Goal: Transaction & Acquisition: Book appointment/travel/reservation

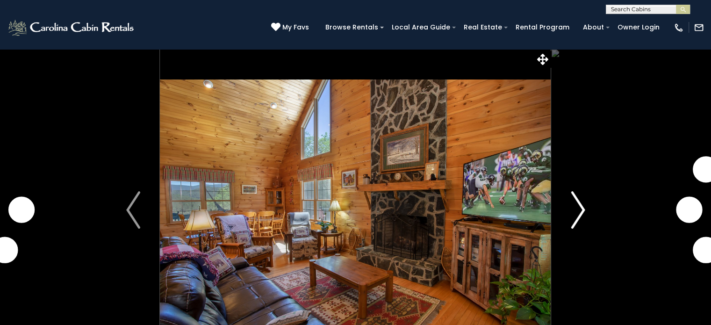
click at [581, 209] on img "Next" at bounding box center [577, 209] width 14 height 37
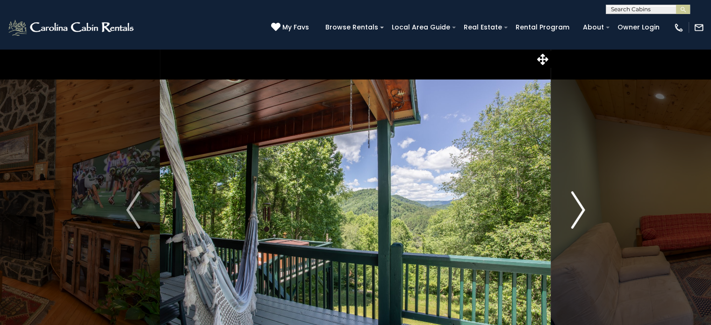
click at [581, 209] on img "Next" at bounding box center [577, 209] width 14 height 37
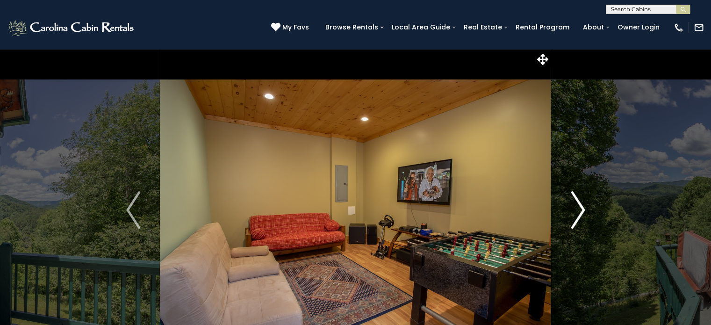
click at [581, 209] on img "Next" at bounding box center [577, 209] width 14 height 37
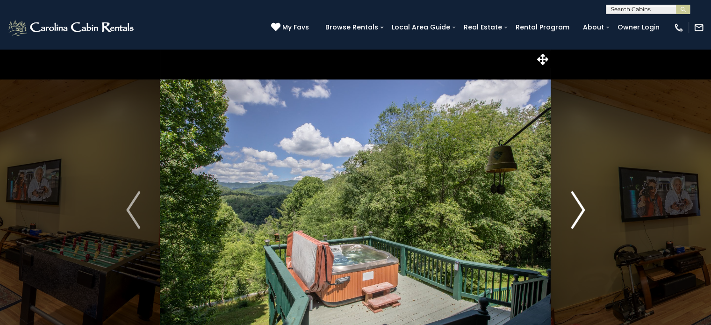
click at [581, 209] on img "Next" at bounding box center [577, 209] width 14 height 37
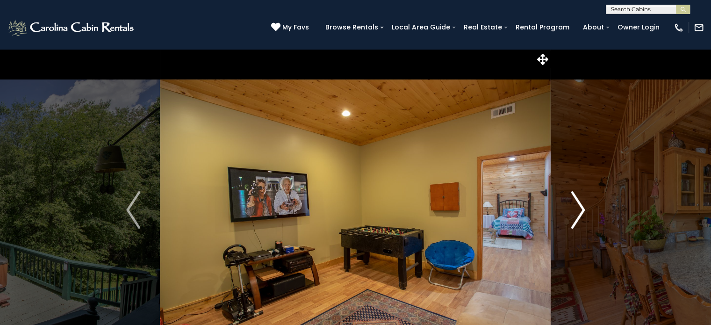
click at [581, 209] on img "Next" at bounding box center [577, 209] width 14 height 37
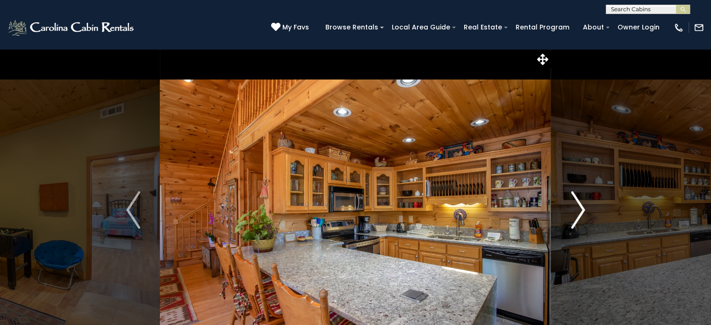
click at [581, 209] on img "Next" at bounding box center [577, 209] width 14 height 37
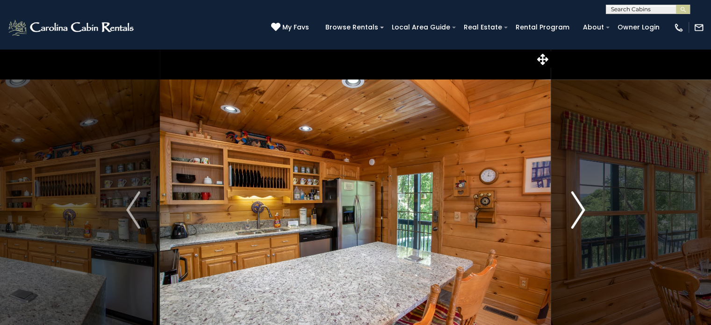
click at [581, 209] on img "Next" at bounding box center [577, 209] width 14 height 37
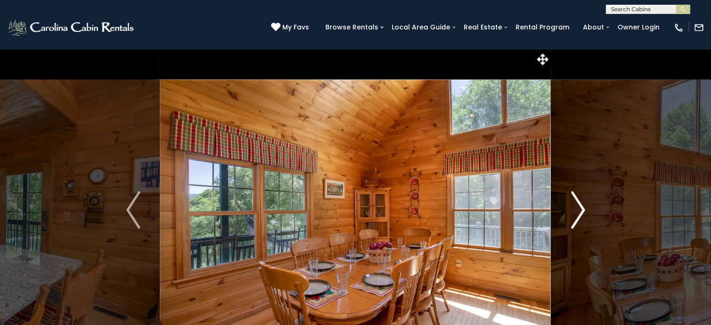
click at [581, 209] on img "Next" at bounding box center [577, 209] width 14 height 37
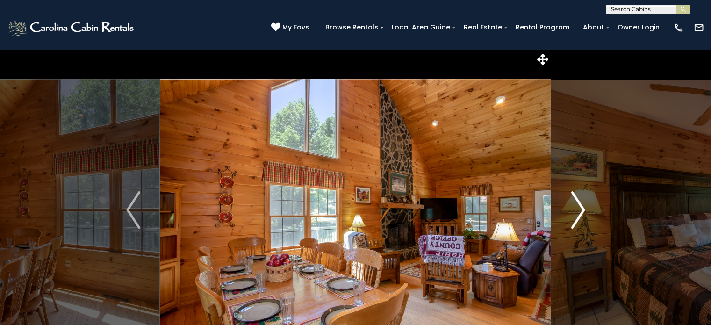
click at [581, 209] on img "Next" at bounding box center [577, 209] width 14 height 37
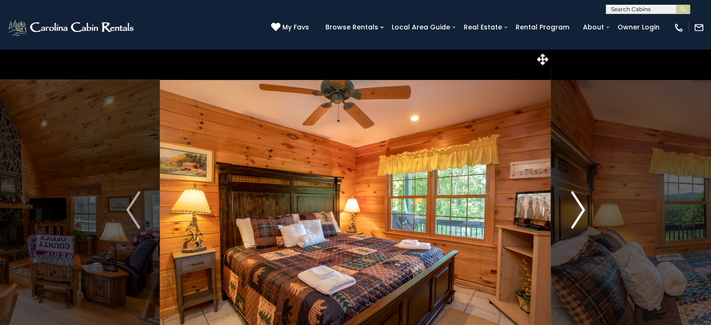
click at [581, 209] on img "Next" at bounding box center [577, 209] width 14 height 37
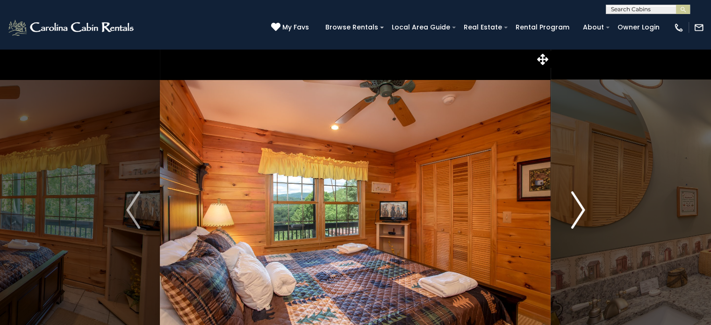
click at [581, 209] on img "Next" at bounding box center [577, 209] width 14 height 37
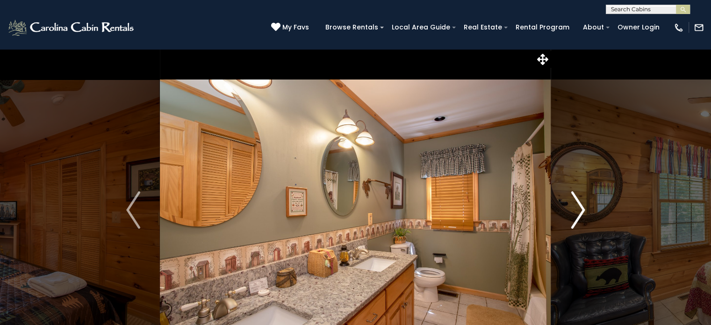
click at [581, 209] on img "Next" at bounding box center [577, 209] width 14 height 37
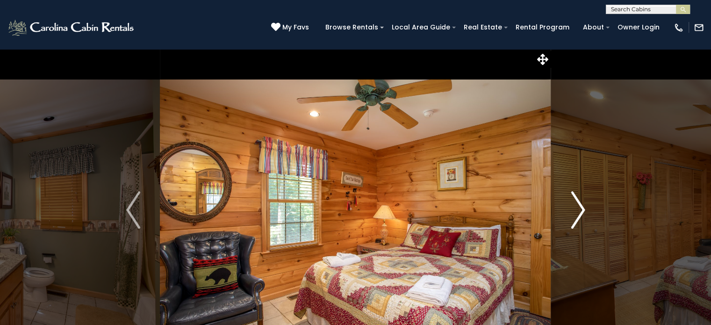
click at [581, 209] on img "Next" at bounding box center [577, 209] width 14 height 37
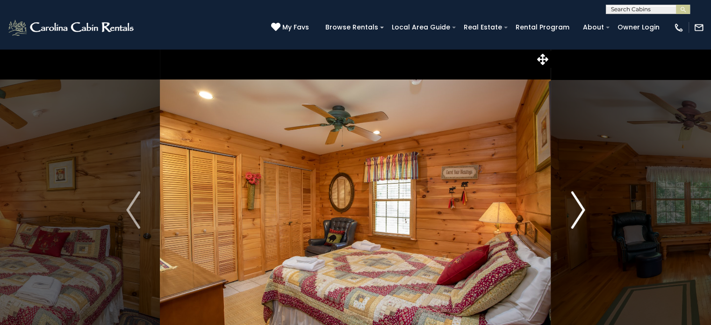
click at [581, 209] on img "Next" at bounding box center [577, 209] width 14 height 37
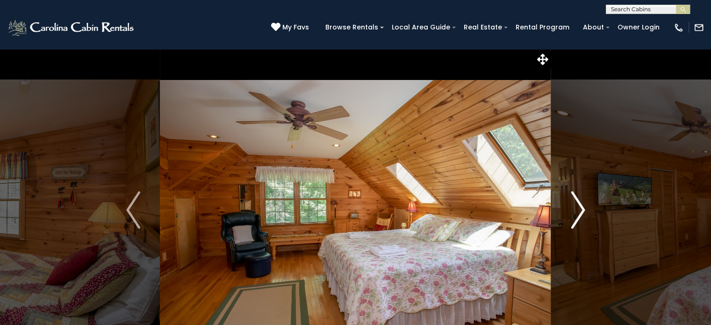
click at [581, 209] on img "Next" at bounding box center [577, 209] width 14 height 37
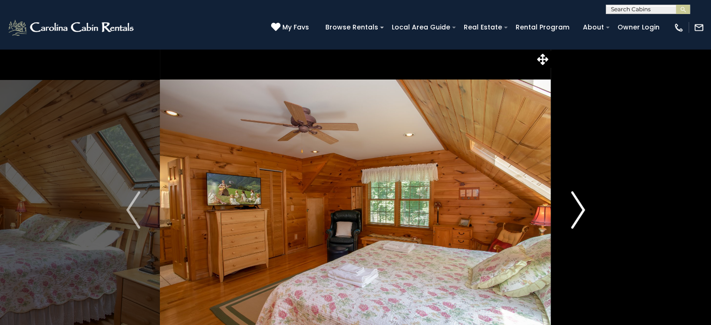
click at [581, 209] on img "Next" at bounding box center [577, 209] width 14 height 37
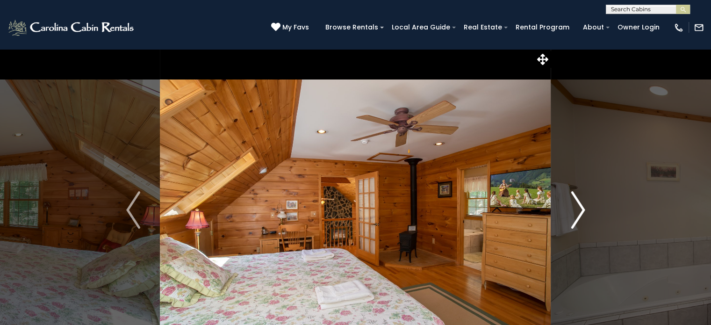
click at [581, 209] on img "Next" at bounding box center [577, 209] width 14 height 37
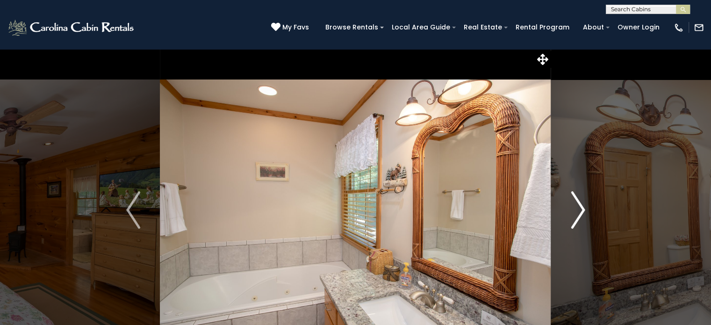
click at [581, 209] on img "Next" at bounding box center [577, 209] width 14 height 37
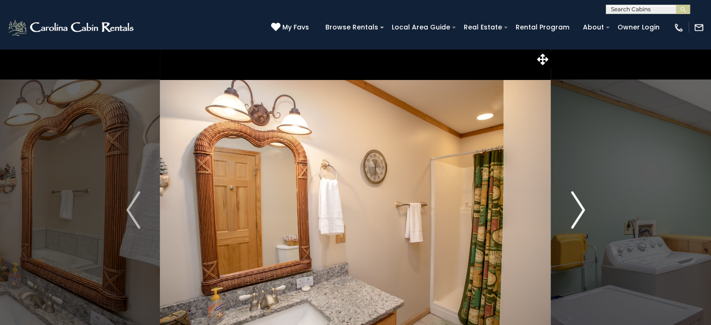
click at [581, 209] on img "Next" at bounding box center [577, 209] width 14 height 37
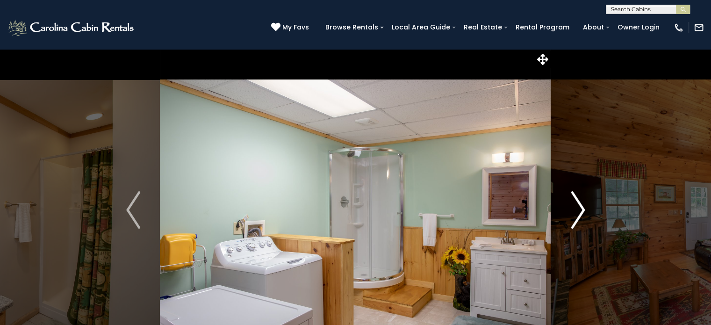
click at [581, 209] on img "Next" at bounding box center [577, 209] width 14 height 37
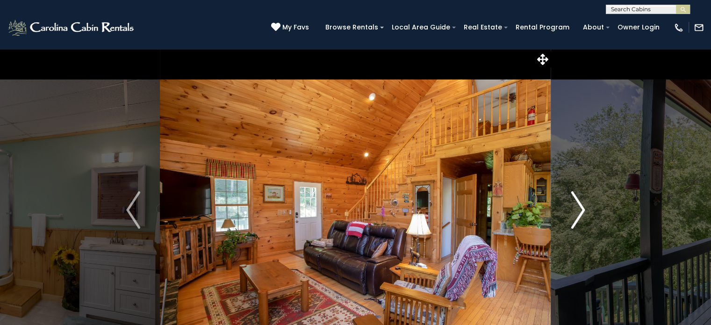
click at [581, 209] on img "Next" at bounding box center [577, 209] width 14 height 37
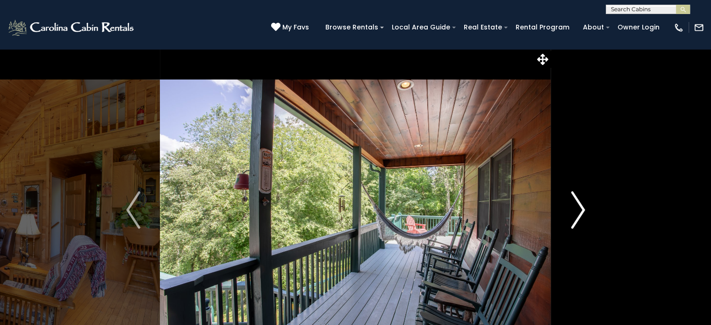
click at [581, 209] on img "Next" at bounding box center [577, 209] width 14 height 37
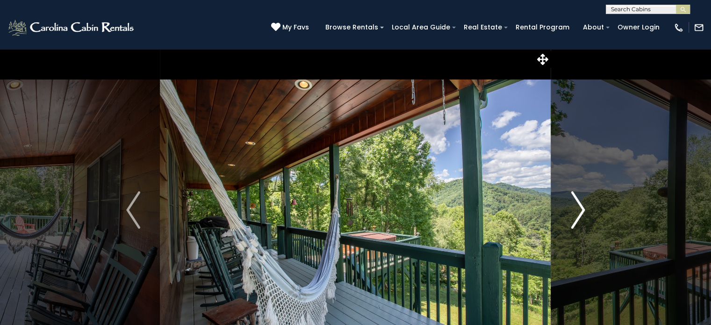
click at [581, 209] on img "Next" at bounding box center [577, 209] width 14 height 37
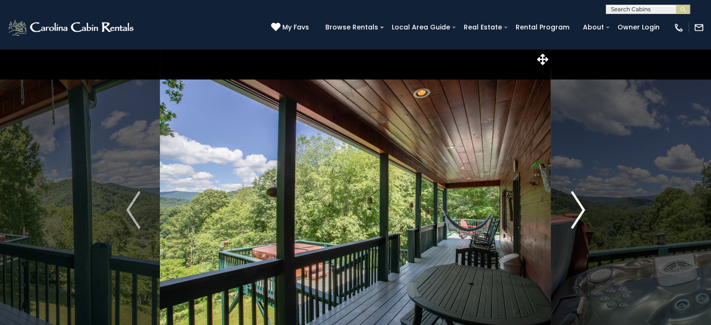
click at [581, 209] on img "Next" at bounding box center [577, 209] width 14 height 37
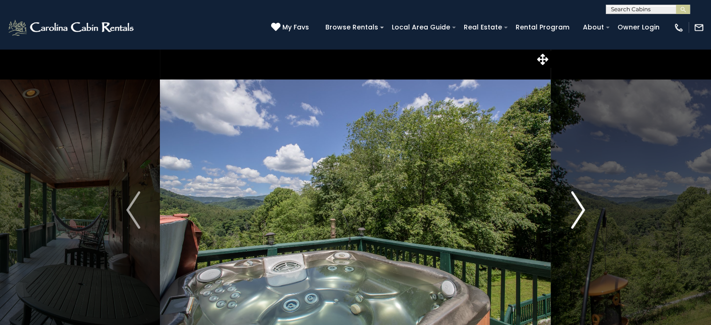
click at [581, 209] on img "Next" at bounding box center [577, 209] width 14 height 37
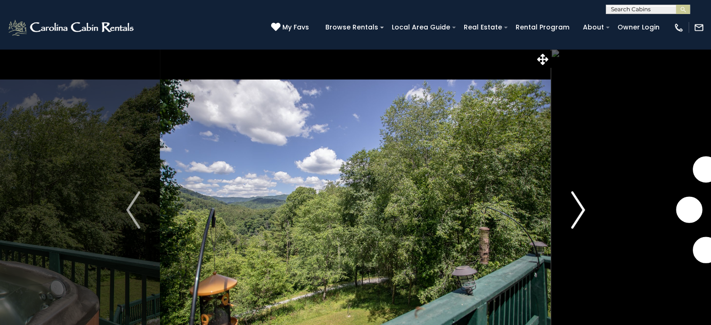
click at [581, 209] on img "Next" at bounding box center [577, 209] width 14 height 37
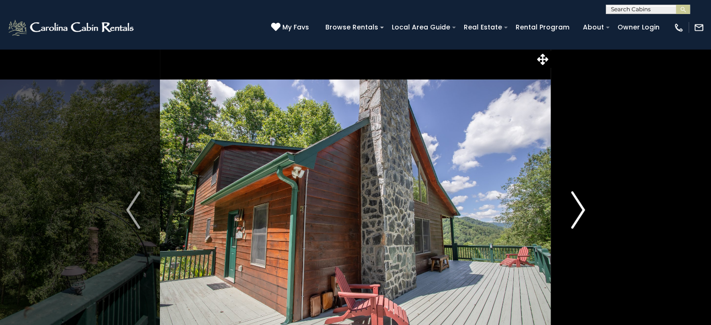
click at [581, 209] on img "Next" at bounding box center [577, 209] width 14 height 37
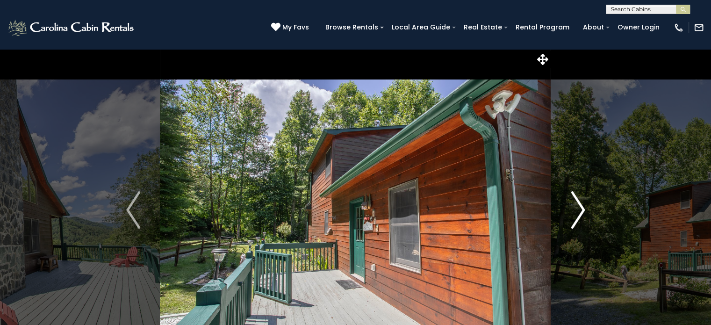
click at [581, 209] on img "Next" at bounding box center [577, 209] width 14 height 37
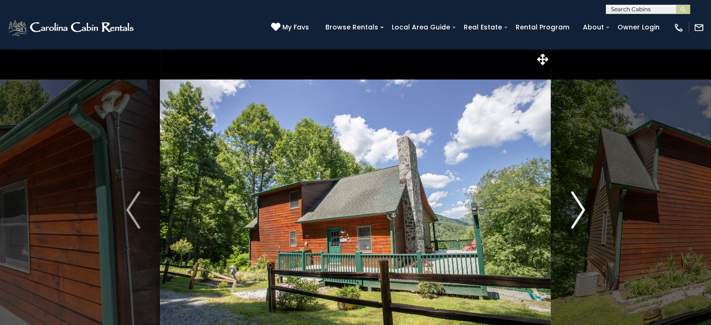
click at [581, 209] on img "Next" at bounding box center [577, 209] width 14 height 37
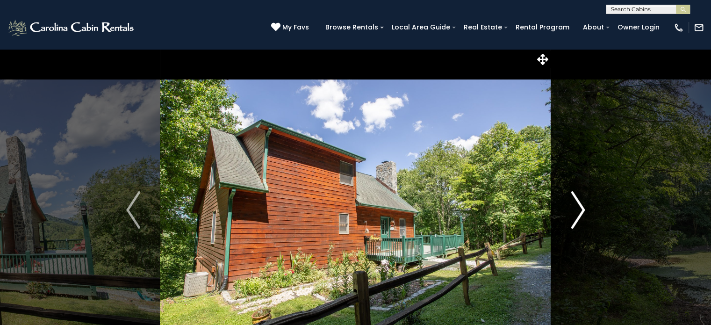
click at [581, 209] on img "Next" at bounding box center [577, 209] width 14 height 37
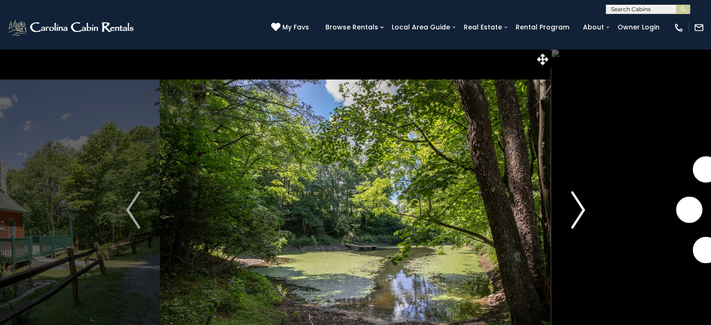
click at [581, 209] on img "Next" at bounding box center [577, 209] width 14 height 37
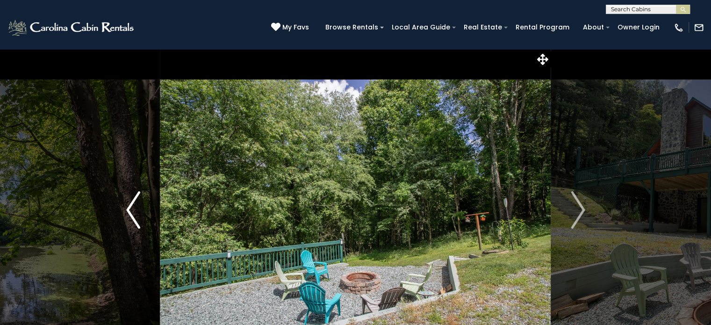
click at [151, 63] on button "Previous" at bounding box center [134, 210] width 54 height 322
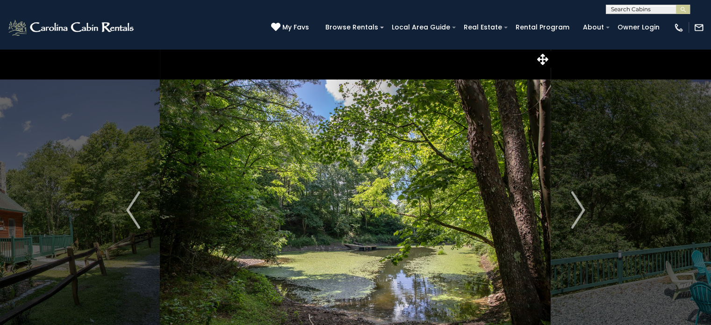
click at [162, 35] on div "(828) 295-6000 My Favs Browse Rentals Local Area Guide Activities & Attractions…" at bounding box center [355, 31] width 711 height 35
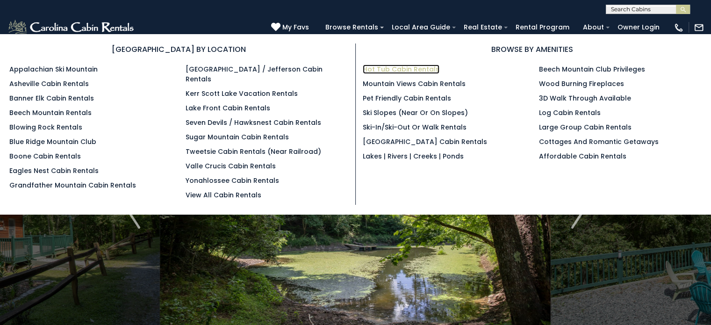
click at [394, 69] on link "Hot Tub Cabin Rentals" at bounding box center [401, 68] width 77 height 9
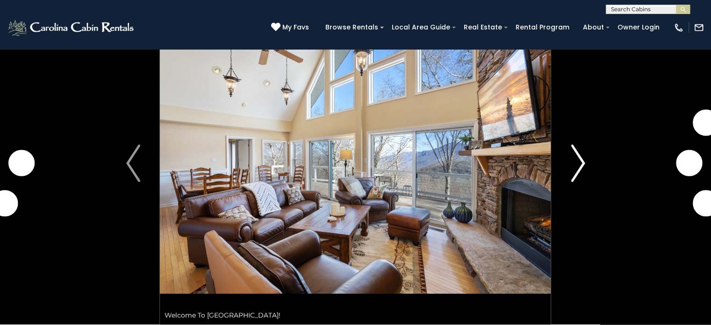
click at [577, 164] on img "Next" at bounding box center [577, 162] width 14 height 37
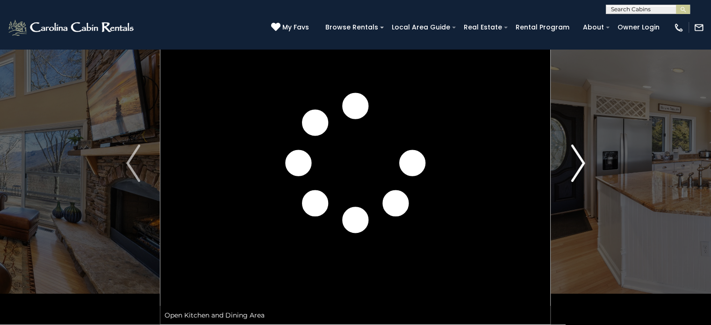
click at [577, 164] on img "Next" at bounding box center [577, 162] width 14 height 37
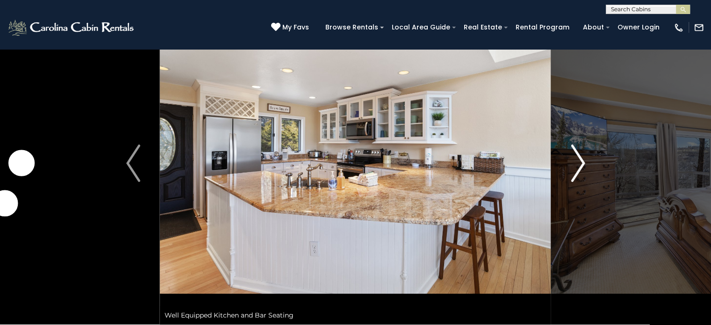
click at [577, 164] on img "Next" at bounding box center [577, 162] width 14 height 37
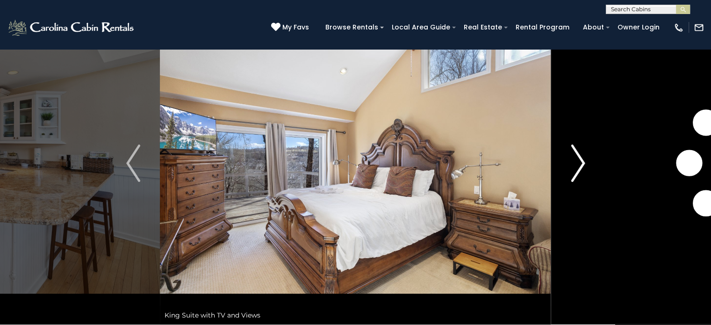
click at [577, 164] on img "Next" at bounding box center [577, 162] width 14 height 37
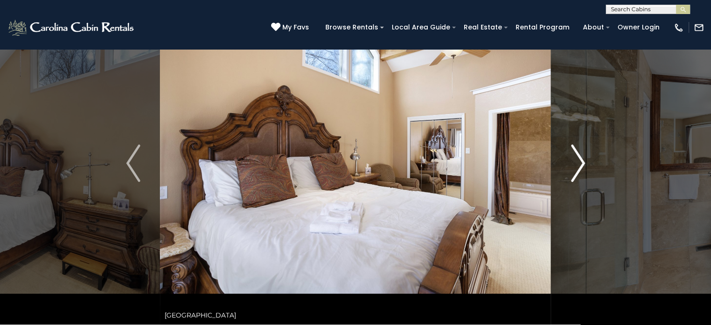
click at [577, 164] on img "Next" at bounding box center [577, 162] width 14 height 37
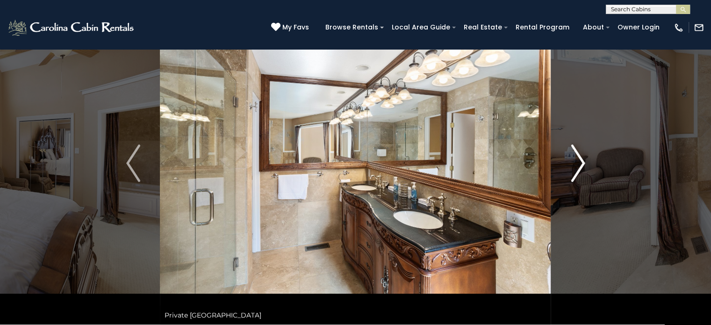
click at [577, 164] on img "Next" at bounding box center [577, 162] width 14 height 37
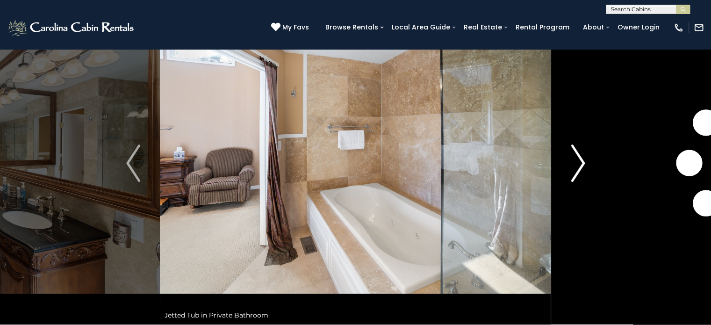
click at [577, 164] on img "Next" at bounding box center [577, 162] width 14 height 37
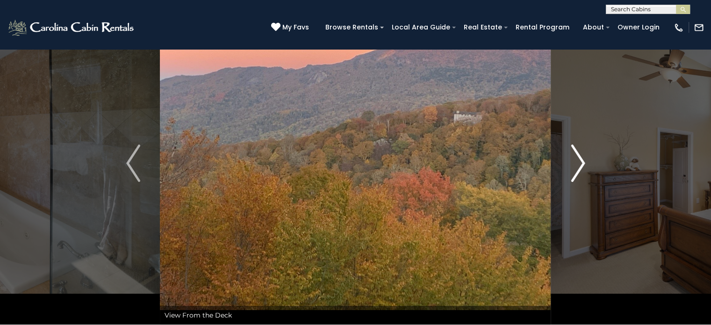
click at [577, 164] on img "Next" at bounding box center [577, 162] width 14 height 37
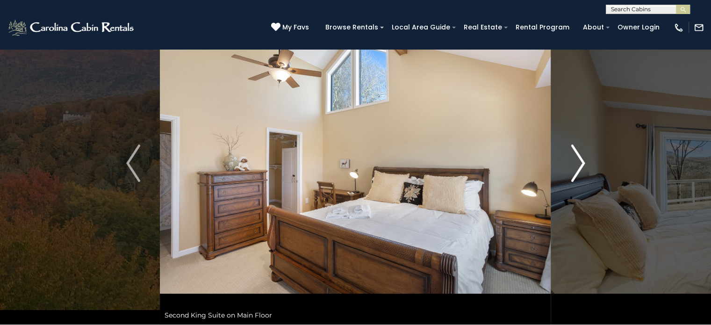
click at [577, 164] on img "Next" at bounding box center [577, 162] width 14 height 37
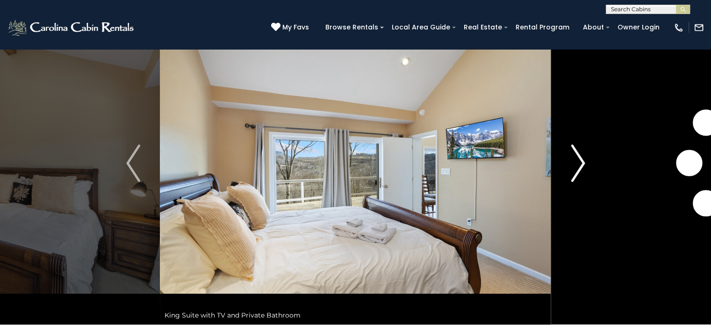
click at [577, 164] on img "Next" at bounding box center [577, 162] width 14 height 37
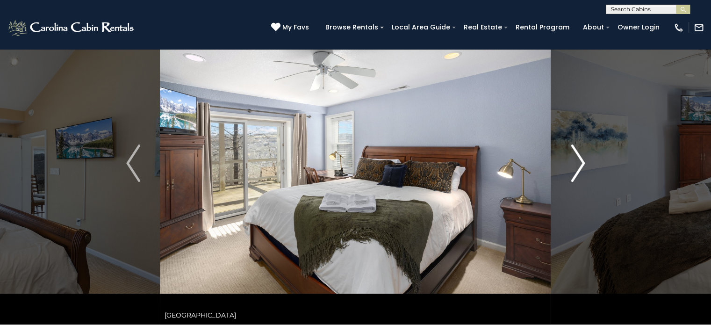
click at [577, 164] on img "Next" at bounding box center [577, 162] width 14 height 37
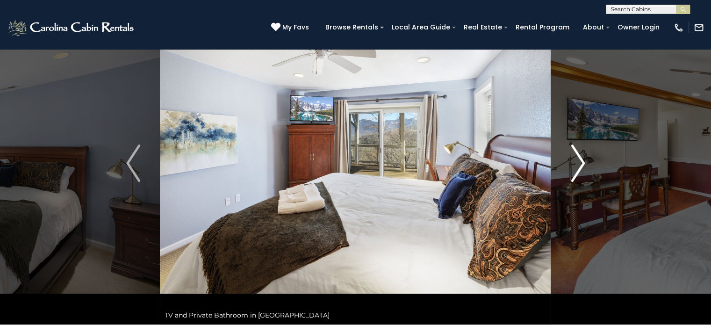
click at [577, 164] on img "Next" at bounding box center [577, 162] width 14 height 37
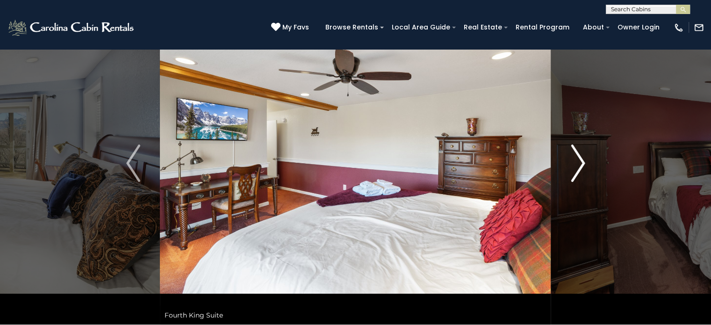
click at [577, 164] on img "Next" at bounding box center [577, 162] width 14 height 37
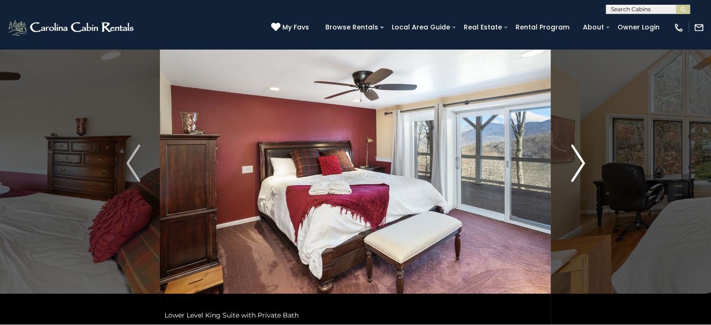
click at [577, 164] on img "Next" at bounding box center [577, 162] width 14 height 37
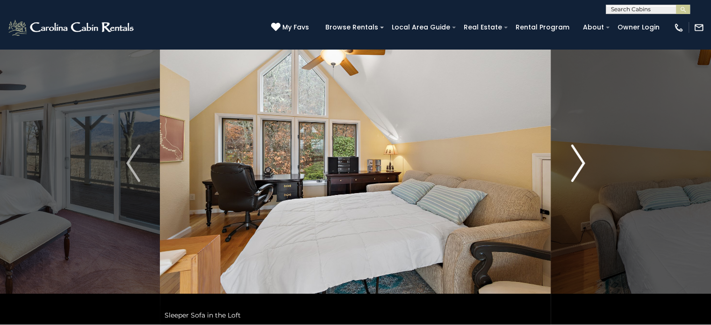
click at [577, 164] on img "Next" at bounding box center [577, 162] width 14 height 37
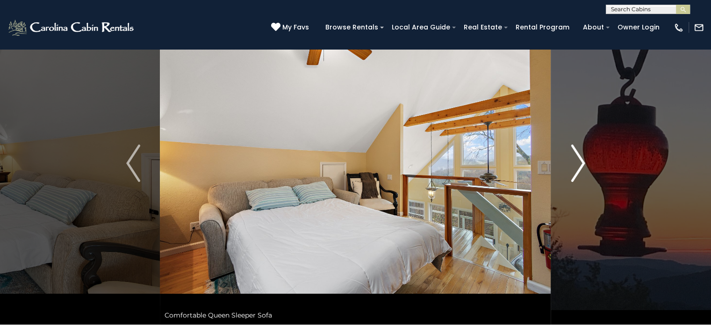
click at [577, 164] on img "Next" at bounding box center [577, 162] width 14 height 37
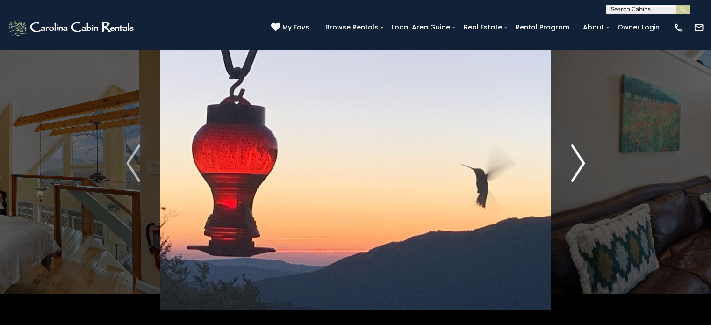
click at [577, 164] on img "Next" at bounding box center [577, 162] width 14 height 37
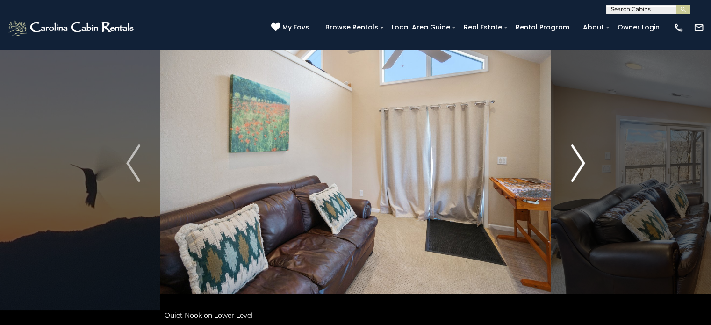
click at [577, 164] on img "Next" at bounding box center [577, 162] width 14 height 37
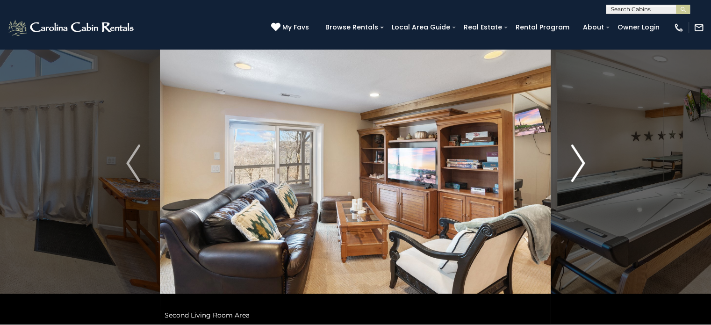
click at [577, 164] on img "Next" at bounding box center [577, 162] width 14 height 37
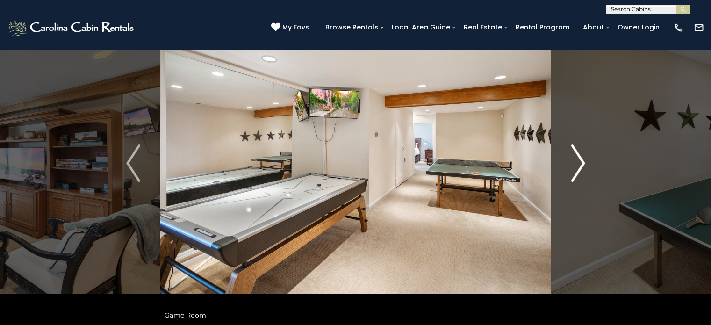
click at [577, 164] on img "Next" at bounding box center [577, 162] width 14 height 37
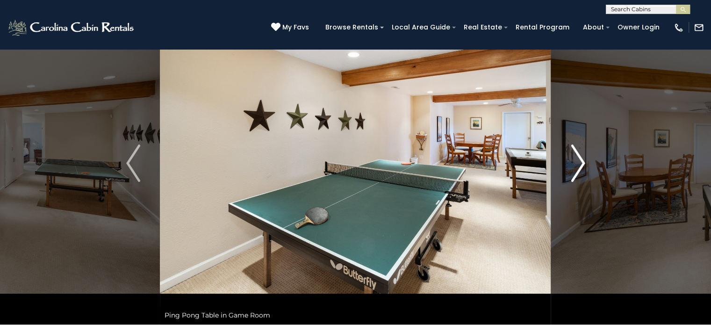
click at [577, 164] on img "Next" at bounding box center [577, 162] width 14 height 37
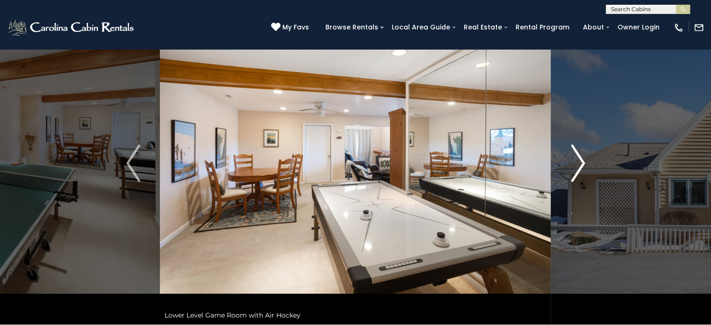
click at [580, 162] on img "Next" at bounding box center [577, 162] width 14 height 37
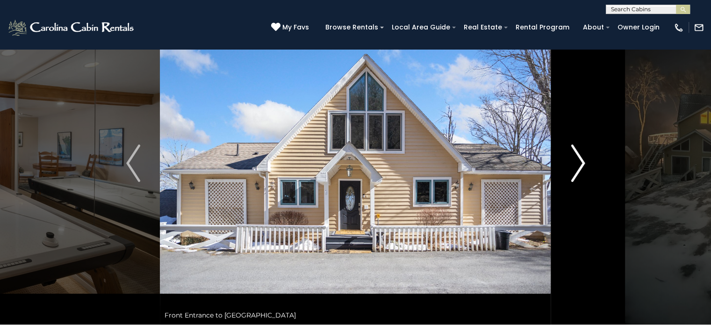
click at [580, 162] on img "Next" at bounding box center [577, 162] width 14 height 37
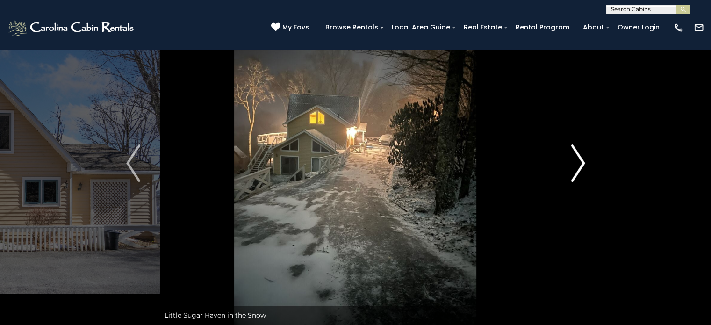
click at [580, 162] on img "Next" at bounding box center [577, 162] width 14 height 37
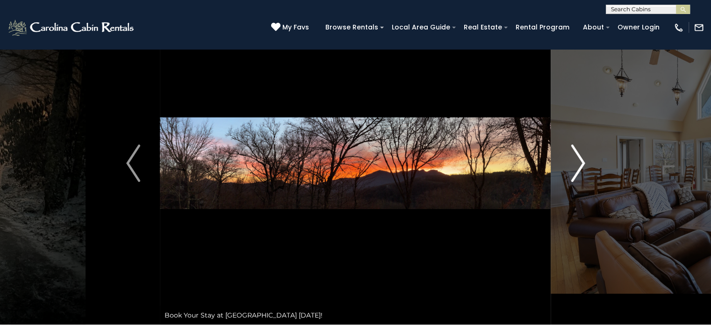
click at [580, 162] on img "Next" at bounding box center [577, 162] width 14 height 37
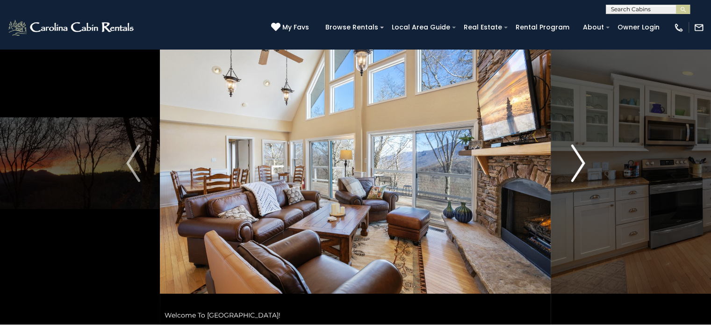
click at [580, 162] on img "Next" at bounding box center [577, 162] width 14 height 37
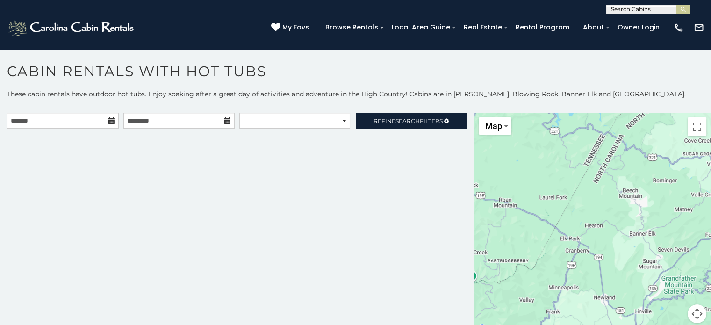
click at [110, 119] on icon at bounding box center [111, 120] width 7 height 7
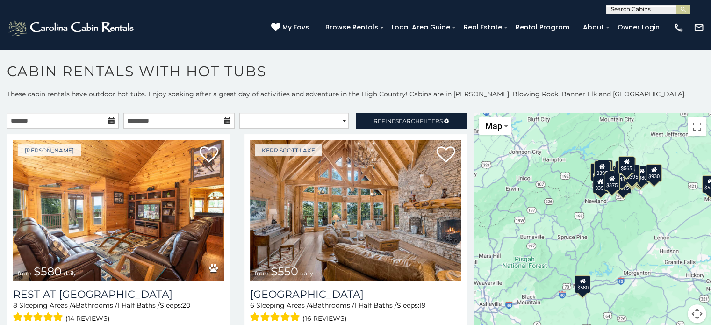
click at [111, 122] on icon at bounding box center [111, 120] width 7 height 7
click at [98, 121] on input "text" at bounding box center [63, 121] width 112 height 16
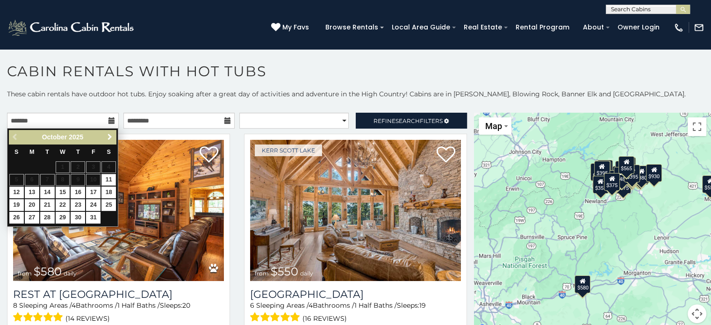
click at [111, 134] on span "Next" at bounding box center [109, 136] width 7 height 7
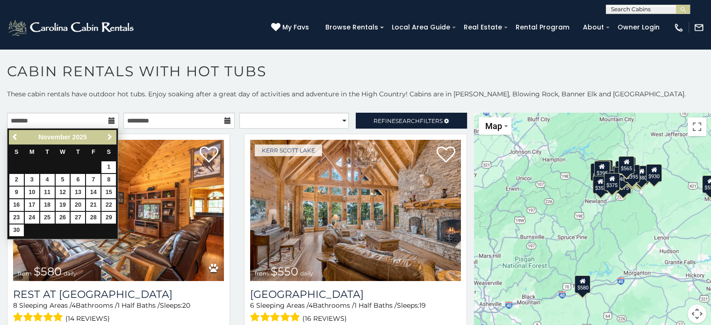
click at [110, 134] on span "Next" at bounding box center [109, 136] width 7 height 7
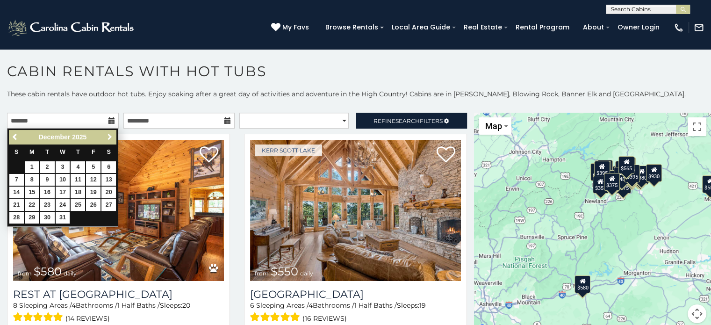
click at [110, 134] on span "Next" at bounding box center [109, 136] width 7 height 7
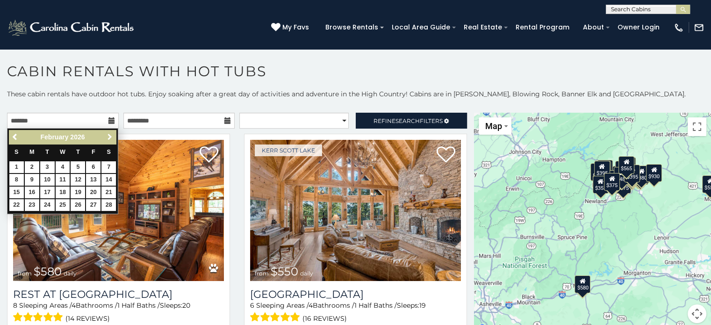
click at [110, 134] on span "Next" at bounding box center [109, 136] width 7 height 7
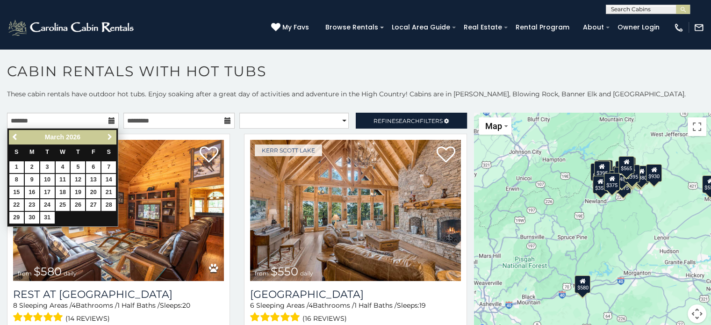
click at [110, 134] on span "Next" at bounding box center [109, 136] width 7 height 7
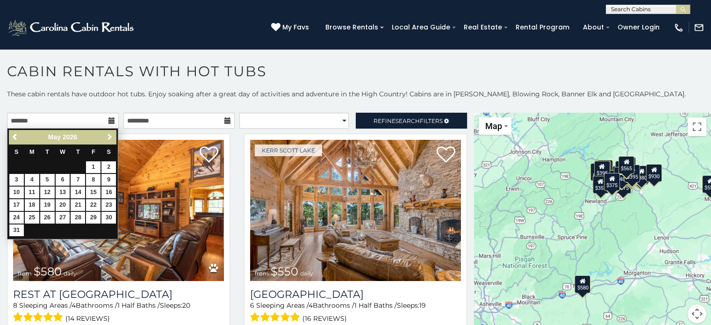
click at [110, 134] on span "Next" at bounding box center [109, 136] width 7 height 7
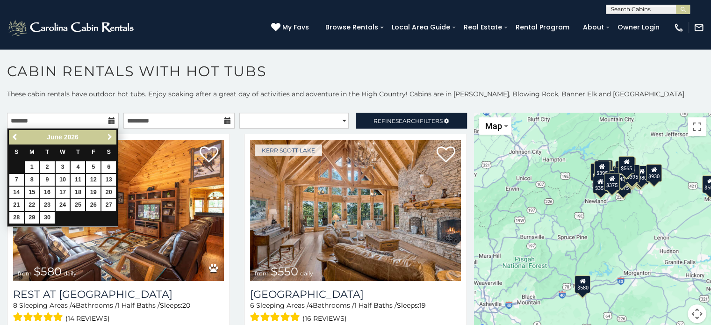
click at [110, 134] on span "Next" at bounding box center [109, 136] width 7 height 7
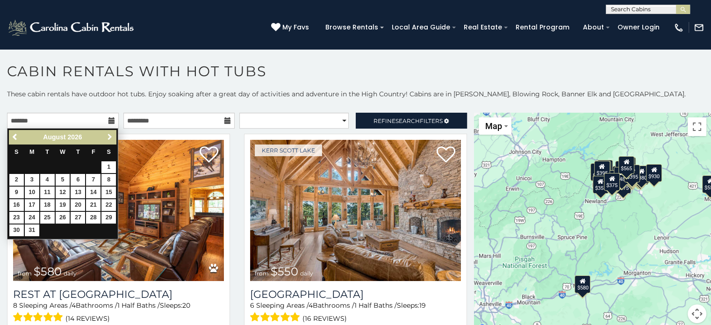
click at [110, 134] on span "Next" at bounding box center [109, 136] width 7 height 7
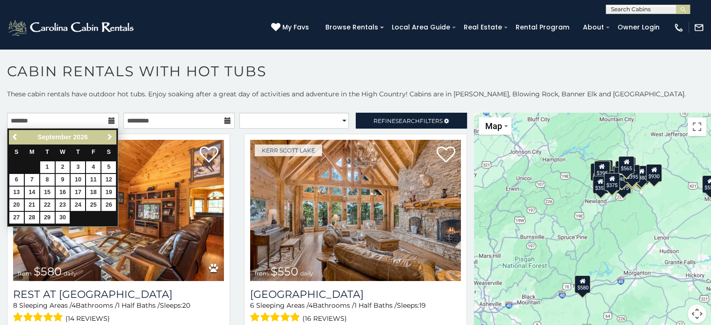
click at [110, 134] on span "Next" at bounding box center [109, 136] width 7 height 7
click at [60, 192] on link "14" at bounding box center [63, 192] width 14 height 12
type input "**********"
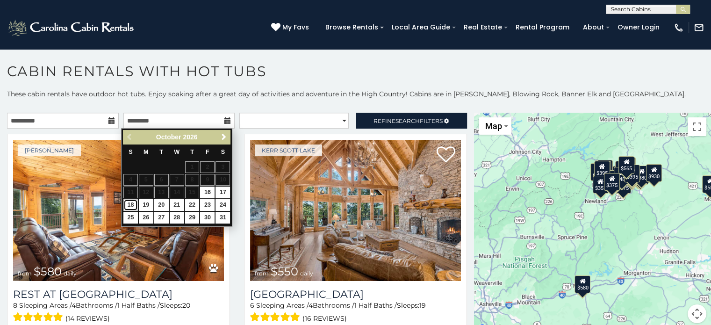
click at [132, 204] on link "18" at bounding box center [130, 205] width 14 height 12
type input "**********"
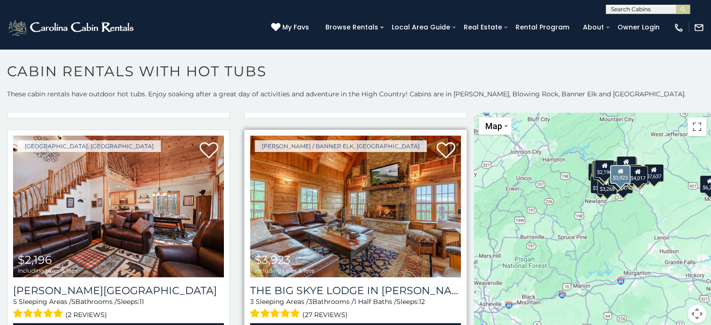
scroll to position [1168, 0]
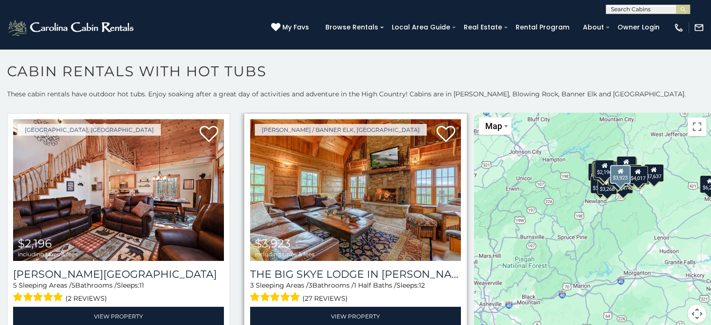
click at [351, 192] on img at bounding box center [355, 189] width 211 height 141
click at [356, 182] on img at bounding box center [355, 189] width 211 height 141
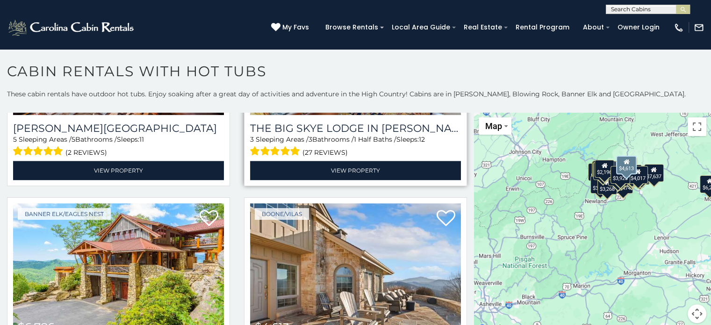
scroll to position [1308, 0]
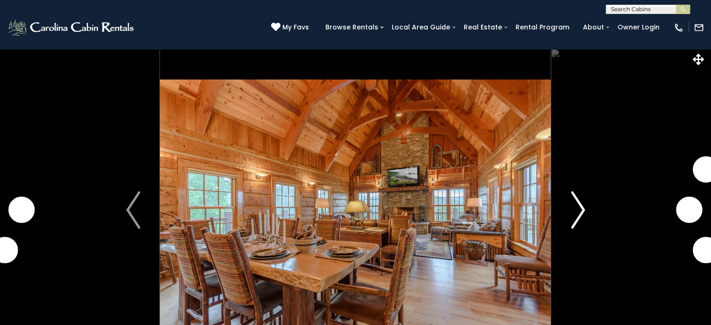
click at [578, 208] on img "Next" at bounding box center [577, 209] width 14 height 37
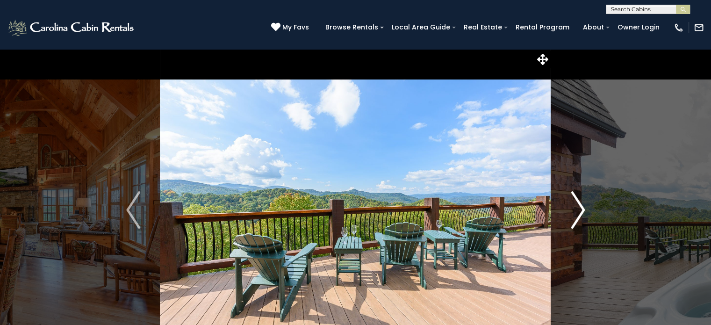
click at [578, 208] on img "Next" at bounding box center [577, 209] width 14 height 37
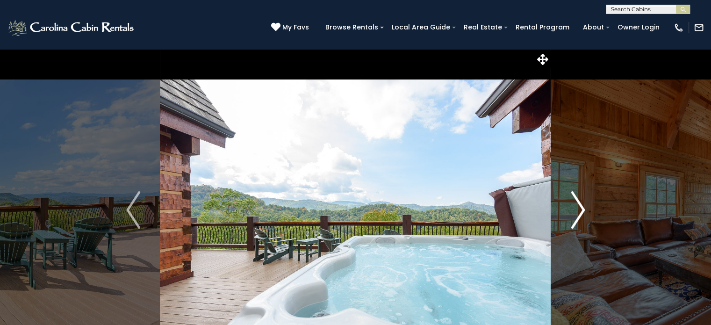
click at [578, 208] on img "Next" at bounding box center [577, 209] width 14 height 37
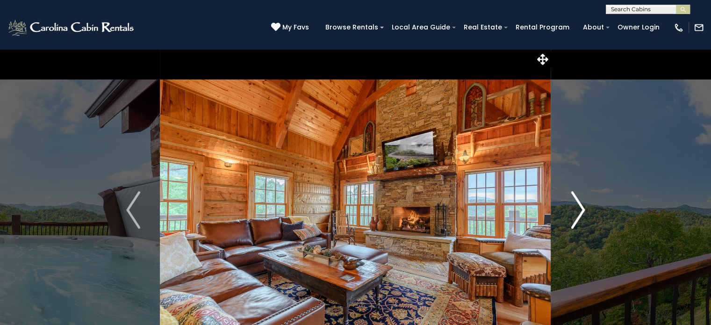
click at [578, 208] on img "Next" at bounding box center [577, 209] width 14 height 37
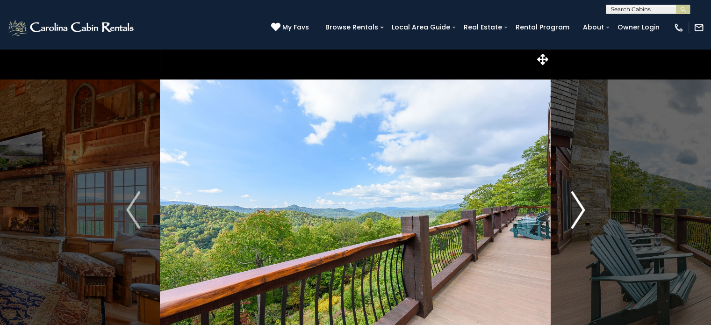
click at [578, 208] on img "Next" at bounding box center [577, 209] width 14 height 37
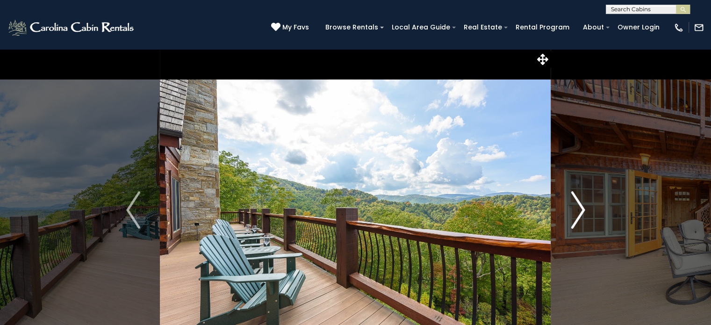
click at [578, 208] on img "Next" at bounding box center [577, 209] width 14 height 37
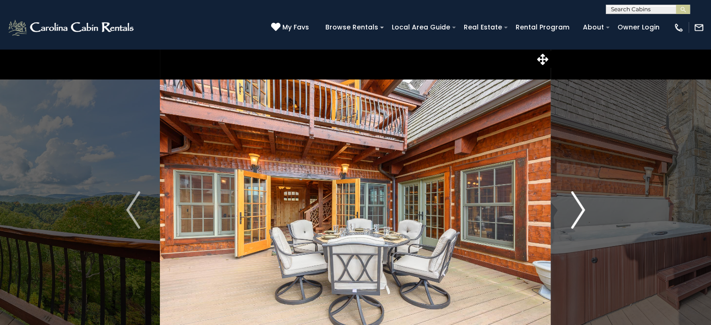
click at [578, 208] on img "Next" at bounding box center [577, 209] width 14 height 37
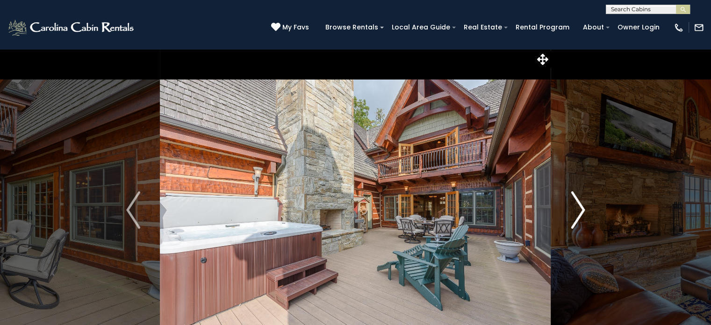
click at [578, 208] on img "Next" at bounding box center [577, 209] width 14 height 37
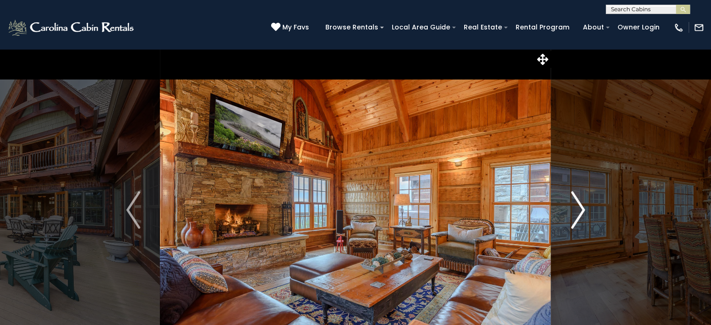
click at [578, 208] on img "Next" at bounding box center [577, 209] width 14 height 37
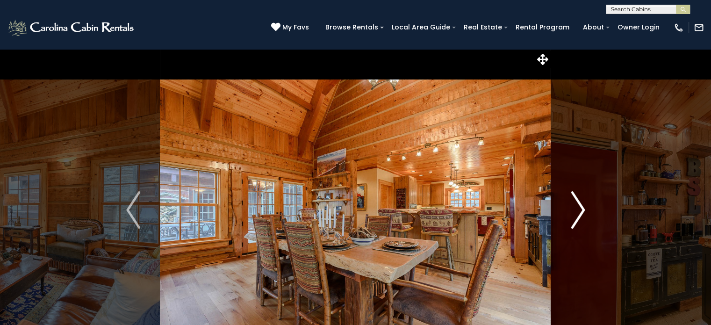
click at [578, 208] on img "Next" at bounding box center [577, 209] width 14 height 37
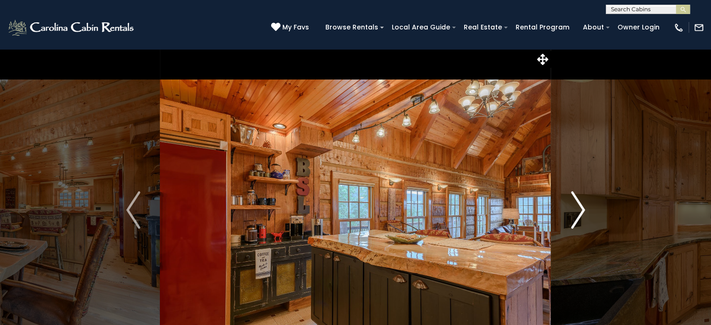
click at [578, 208] on img "Next" at bounding box center [577, 209] width 14 height 37
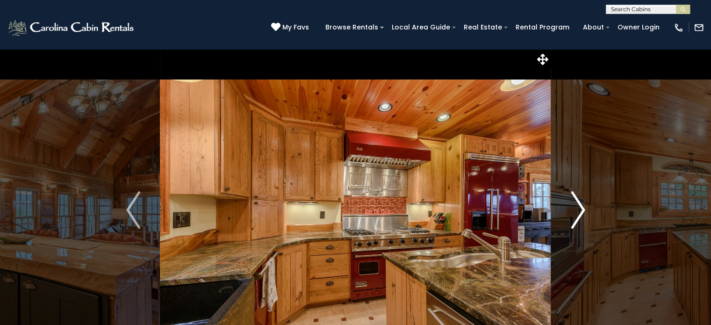
click at [578, 208] on img "Next" at bounding box center [577, 209] width 14 height 37
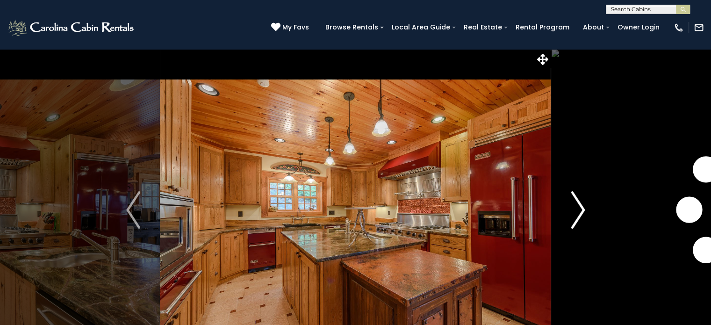
click at [578, 208] on img "Next" at bounding box center [577, 209] width 14 height 37
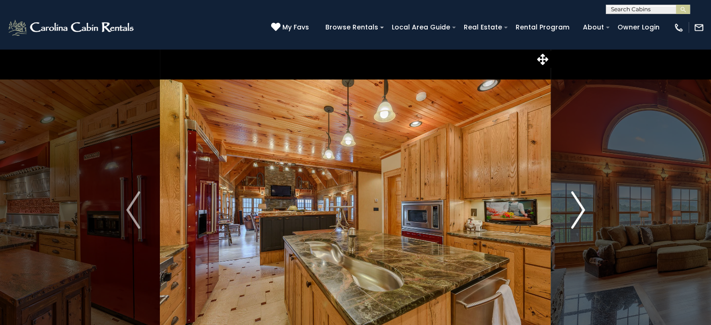
click at [578, 208] on img "Next" at bounding box center [577, 209] width 14 height 37
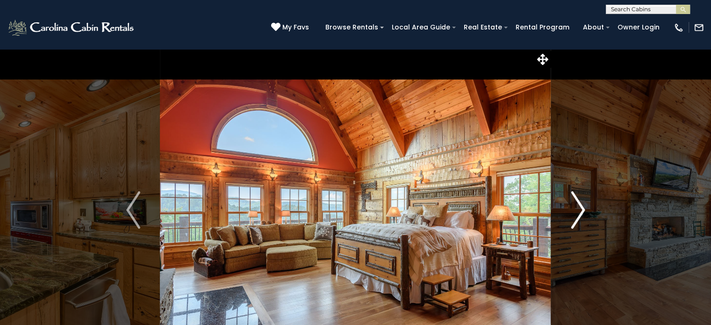
click at [578, 208] on img "Next" at bounding box center [577, 209] width 14 height 37
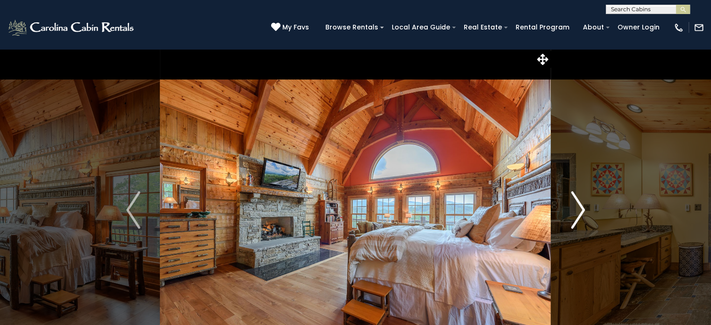
click at [578, 208] on img "Next" at bounding box center [577, 209] width 14 height 37
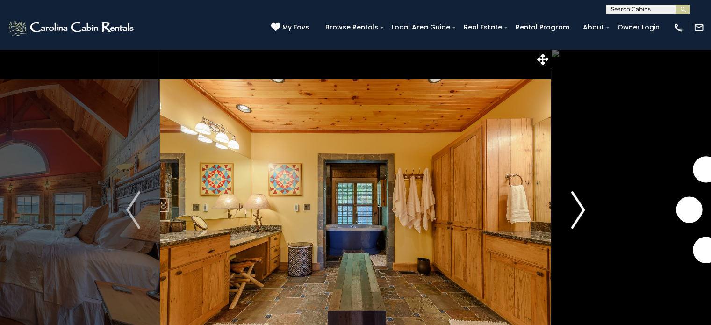
click at [578, 208] on img "Next" at bounding box center [577, 209] width 14 height 37
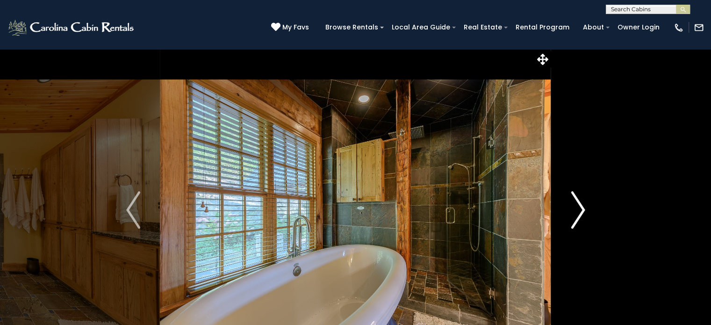
click at [578, 208] on img "Next" at bounding box center [577, 209] width 14 height 37
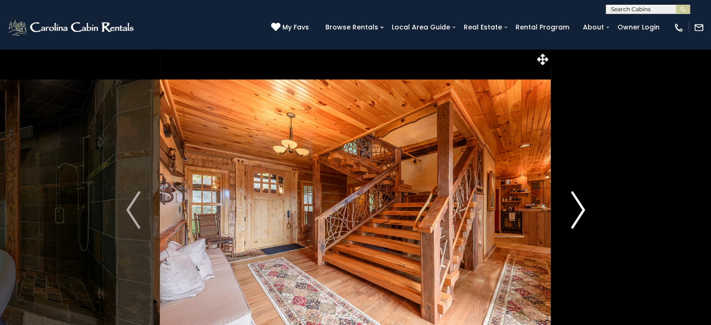
click at [578, 208] on img "Next" at bounding box center [577, 209] width 14 height 37
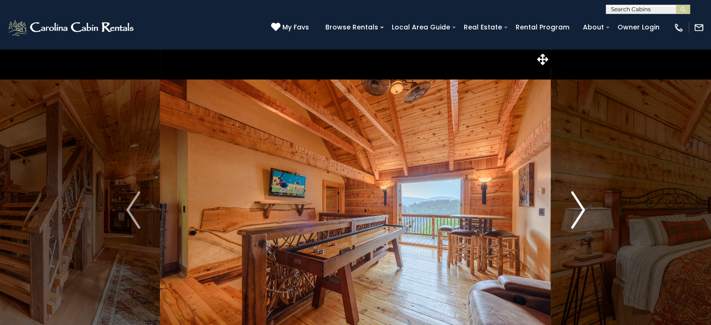
click at [578, 208] on img "Next" at bounding box center [577, 209] width 14 height 37
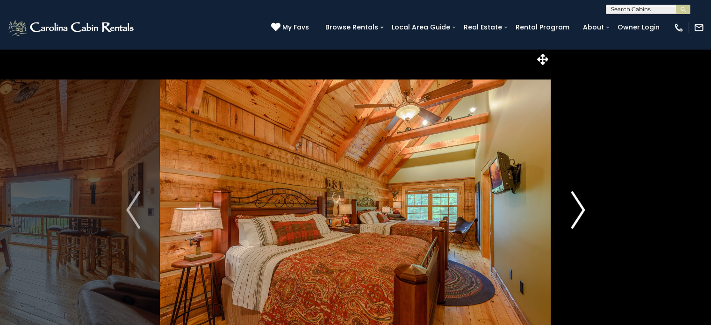
click at [578, 208] on img "Next" at bounding box center [577, 209] width 14 height 37
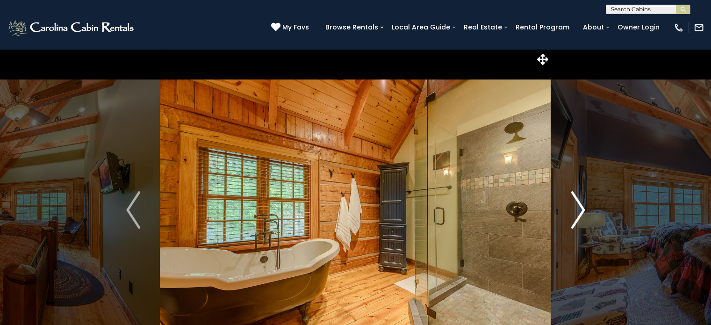
click at [578, 208] on img "Next" at bounding box center [577, 209] width 14 height 37
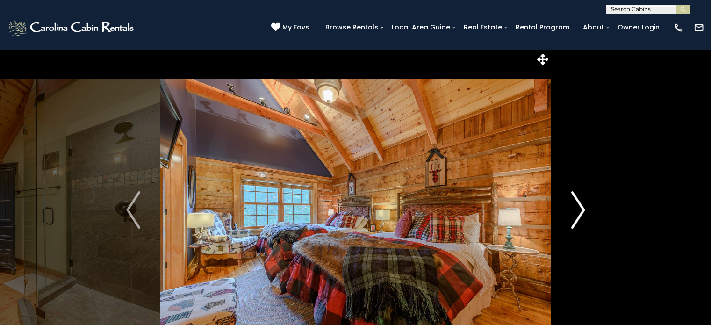
click at [578, 208] on img "Next" at bounding box center [577, 209] width 14 height 37
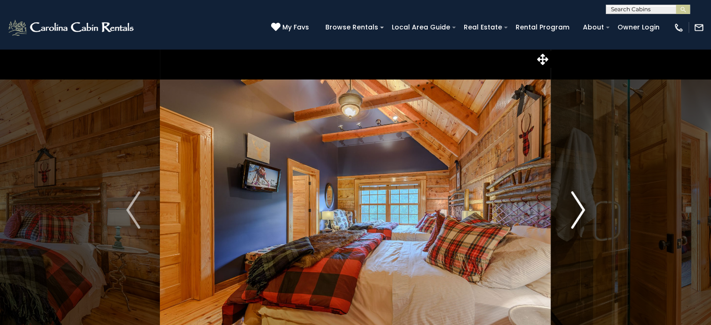
click at [578, 208] on img "Next" at bounding box center [577, 209] width 14 height 37
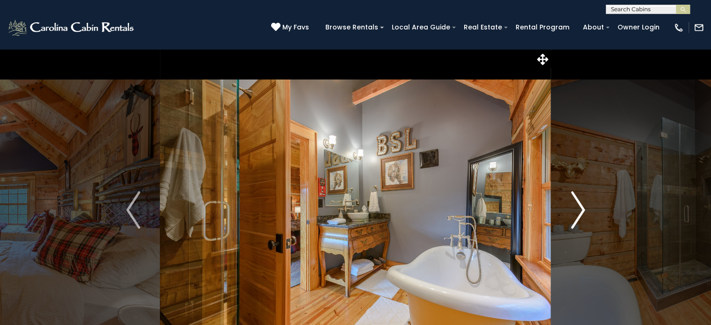
click at [578, 208] on img "Next" at bounding box center [577, 209] width 14 height 37
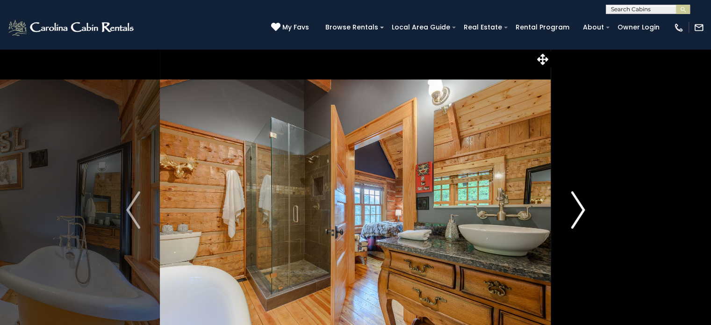
click at [578, 208] on img "Next" at bounding box center [577, 209] width 14 height 37
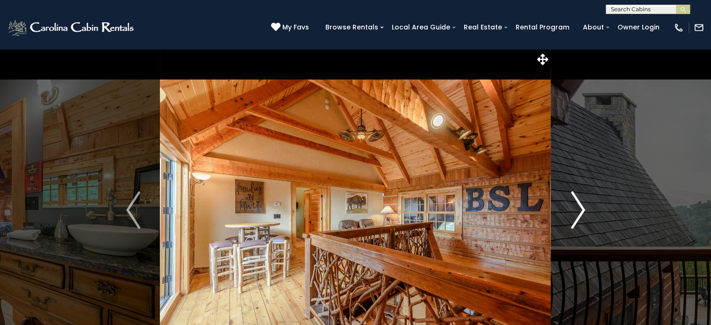
click at [578, 208] on img "Next" at bounding box center [577, 209] width 14 height 37
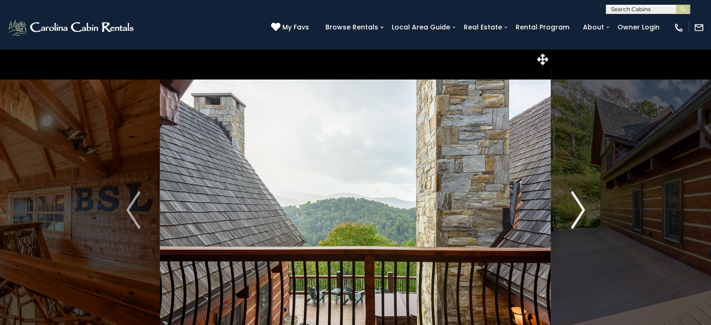
click at [578, 208] on img "Next" at bounding box center [577, 209] width 14 height 37
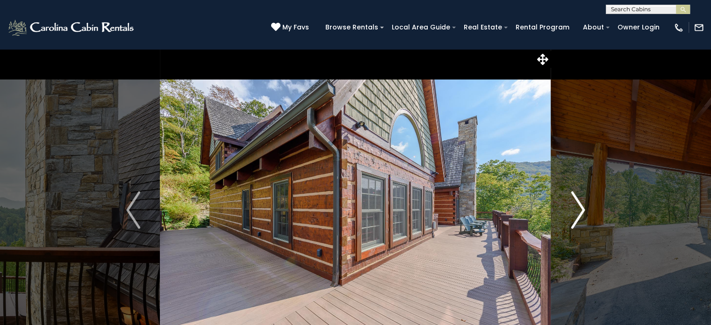
click at [578, 208] on img "Next" at bounding box center [577, 209] width 14 height 37
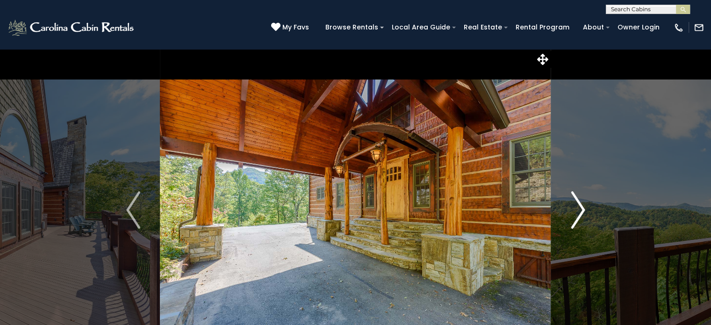
click at [578, 208] on img "Next" at bounding box center [577, 209] width 14 height 37
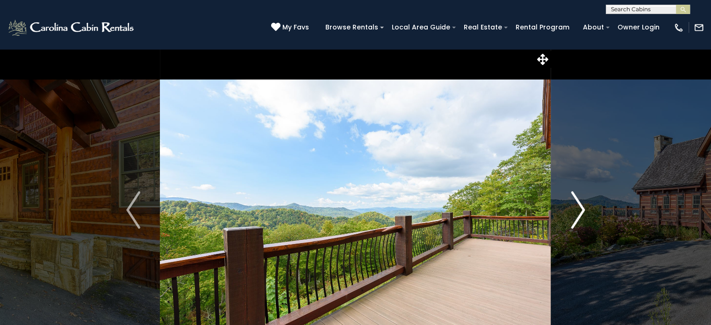
click at [578, 208] on img "Next" at bounding box center [577, 209] width 14 height 37
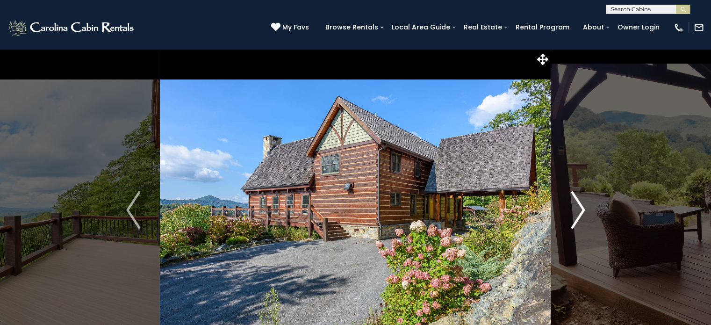
click at [578, 208] on img "Next" at bounding box center [577, 209] width 14 height 37
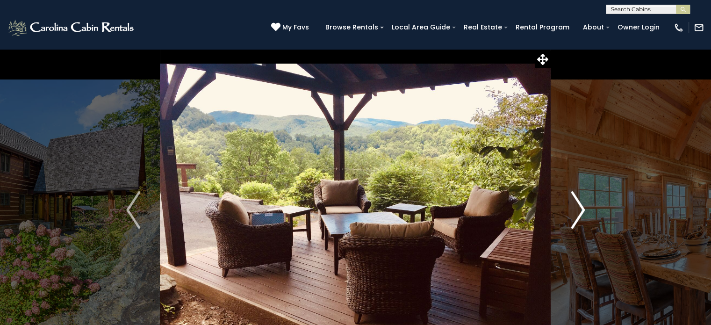
click at [578, 208] on img "Next" at bounding box center [577, 209] width 14 height 37
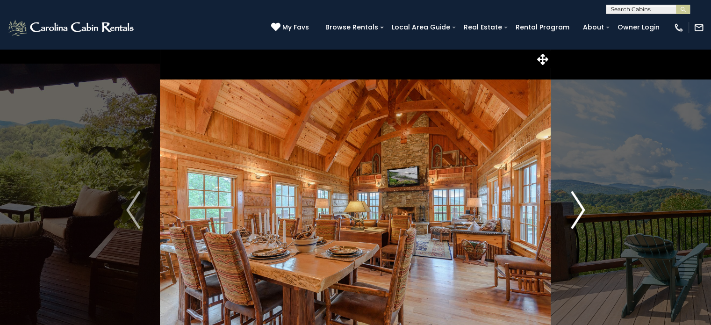
click at [578, 208] on img "Next" at bounding box center [577, 209] width 14 height 37
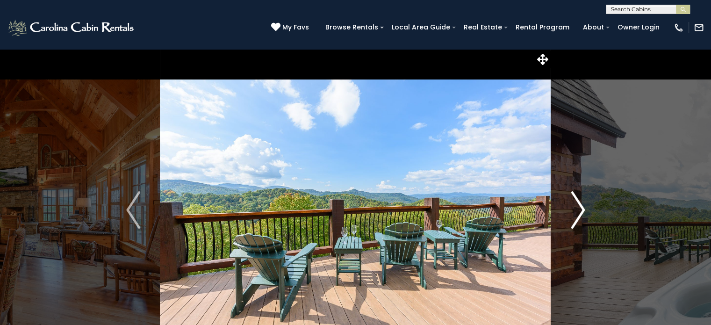
click at [578, 208] on img "Next" at bounding box center [577, 209] width 14 height 37
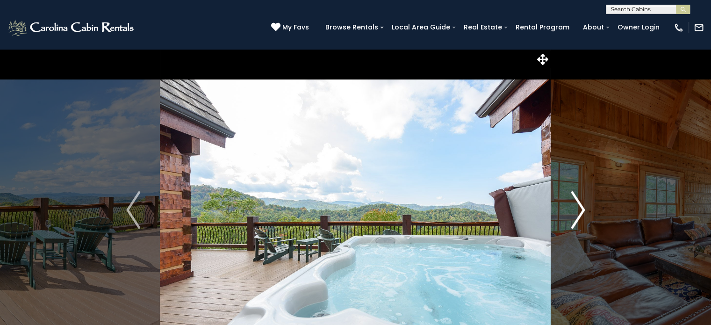
click at [578, 208] on img "Next" at bounding box center [577, 209] width 14 height 37
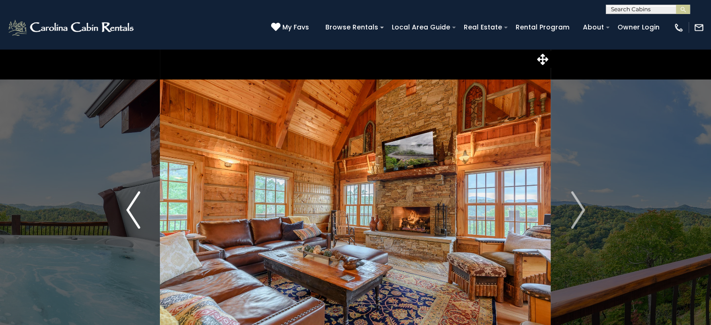
click at [126, 91] on button "Previous" at bounding box center [134, 210] width 54 height 322
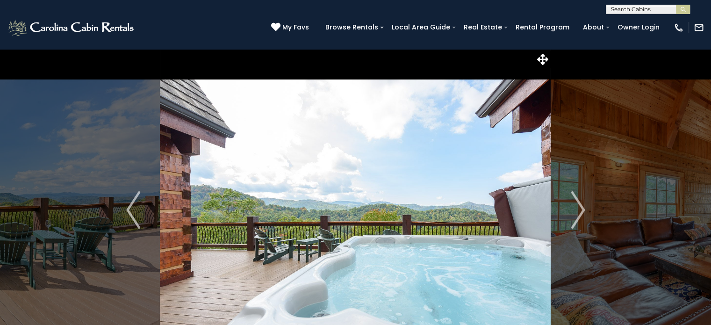
click at [164, 43] on div "(828) 295-6000 My Favs Browse Rentals Local Area Guide Activities & Attractions…" at bounding box center [355, 31] width 711 height 35
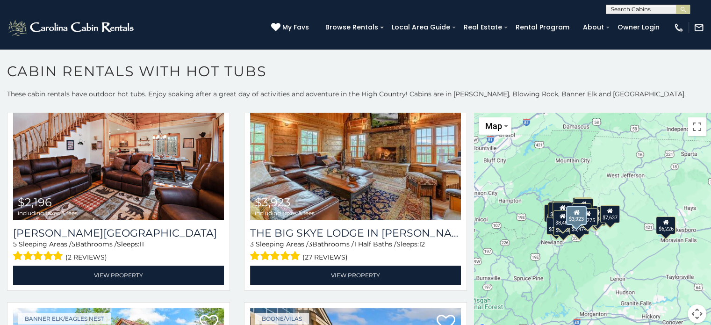
scroll to position [1215, 0]
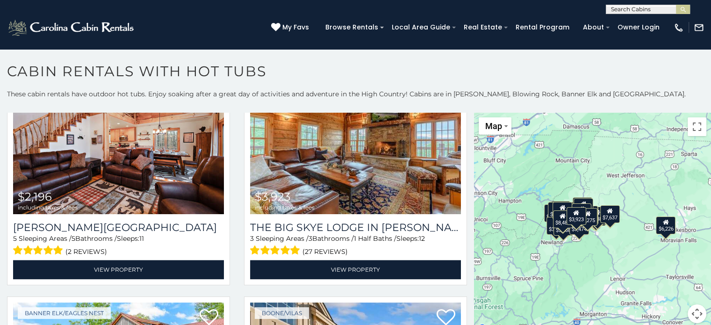
click at [691, 313] on button "Map camera controls" at bounding box center [696, 313] width 19 height 19
click at [665, 263] on button "Zoom in" at bounding box center [673, 266] width 19 height 19
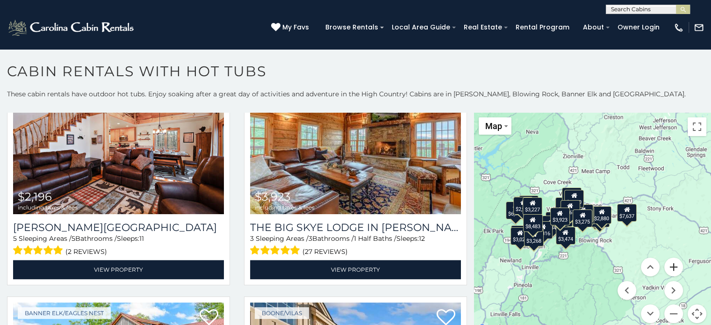
click at [665, 263] on button "Zoom in" at bounding box center [673, 266] width 19 height 19
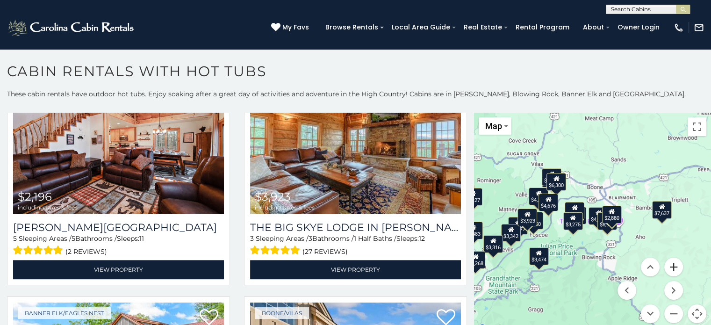
click at [665, 263] on button "Zoom in" at bounding box center [673, 266] width 19 height 19
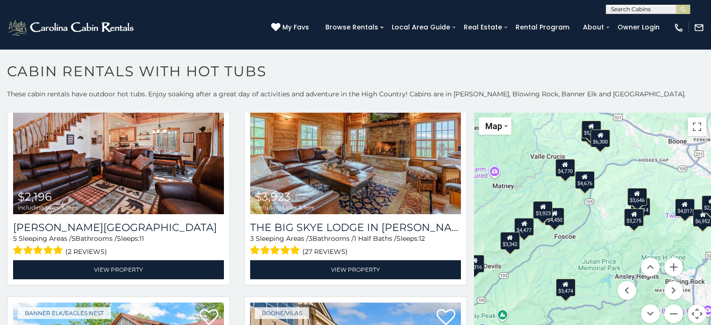
drag, startPoint x: 516, startPoint y: 257, endPoint x: 598, endPoint y: 248, distance: 82.7
click at [598, 248] on div "$6,226 $6,300 $4,319 $3,474 $4,477 $4,676 $3,746 $8,483 $4,017 $3,275 $2,196 $3…" at bounding box center [592, 223] width 237 height 221
click at [671, 267] on button "Zoom in" at bounding box center [673, 266] width 19 height 19
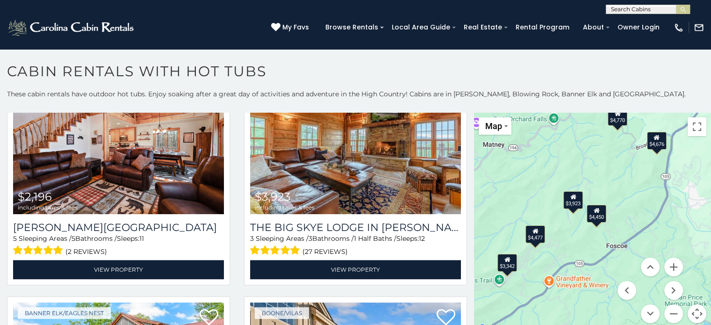
drag, startPoint x: 542, startPoint y: 256, endPoint x: 623, endPoint y: 252, distance: 80.4
click at [623, 252] on div "$6,226 $6,300 $4,319 $3,474 $4,477 $4,676 $3,746 $8,483 $4,017 $3,275 $2,196 $3…" at bounding box center [592, 223] width 237 height 221
click at [667, 267] on button "Zoom in" at bounding box center [673, 266] width 19 height 19
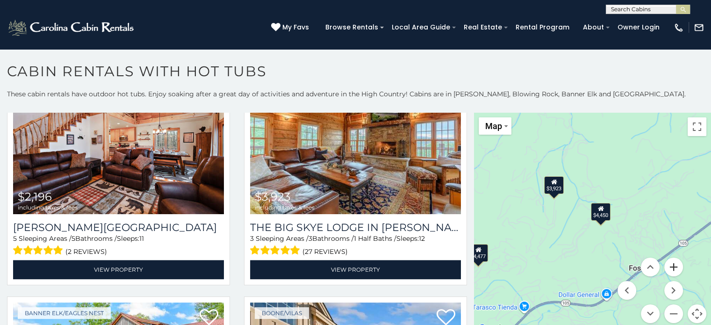
click at [667, 267] on button "Zoom in" at bounding box center [673, 266] width 19 height 19
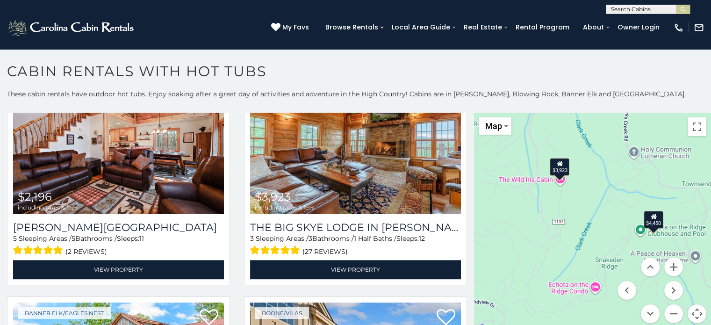
drag, startPoint x: 529, startPoint y: 200, endPoint x: 570, endPoint y: 208, distance: 41.9
click at [570, 208] on div "$6,226 $6,300 $4,319 $3,474 $4,477 $4,676 $3,746 $8,483 $4,017 $3,275 $2,196 $3…" at bounding box center [592, 223] width 237 height 221
click at [497, 128] on span "Map" at bounding box center [493, 126] width 17 height 10
click at [501, 143] on li "Satellite" at bounding box center [506, 142] width 54 height 14
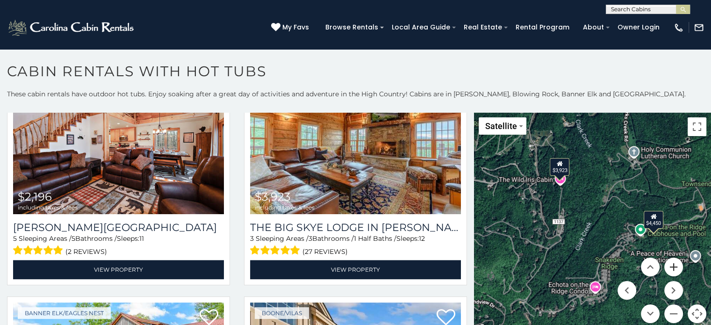
click at [668, 266] on button "Zoom in" at bounding box center [673, 266] width 19 height 19
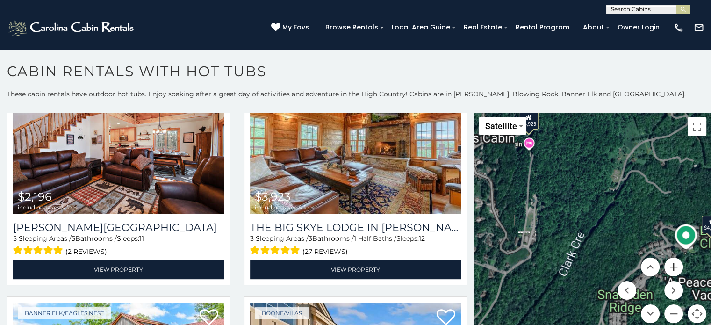
click at [668, 266] on button "Zoom in" at bounding box center [673, 266] width 19 height 19
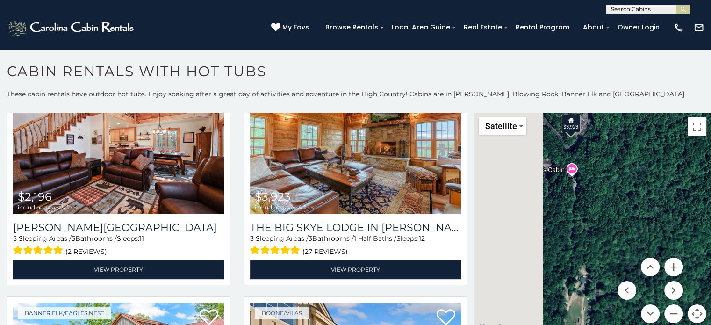
drag, startPoint x: 546, startPoint y: 194, endPoint x: 650, endPoint y: 290, distance: 141.5
click at [650, 290] on div "$6,226 $6,300 $4,319 $3,474 $4,477 $4,676 $3,746 $8,483 $4,017 $3,275 $2,196 $3…" at bounding box center [592, 223] width 237 height 221
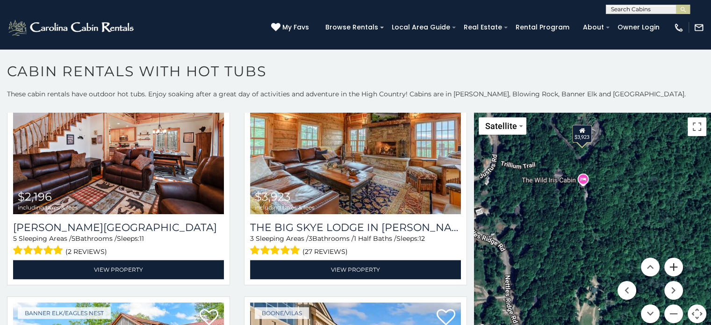
click at [665, 265] on button "Zoom in" at bounding box center [673, 266] width 19 height 19
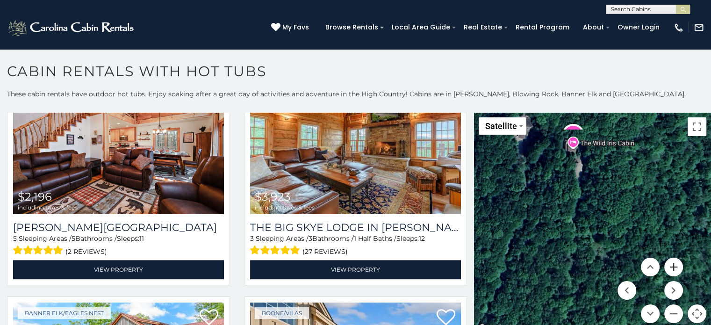
click at [665, 265] on button "Zoom in" at bounding box center [673, 266] width 19 height 19
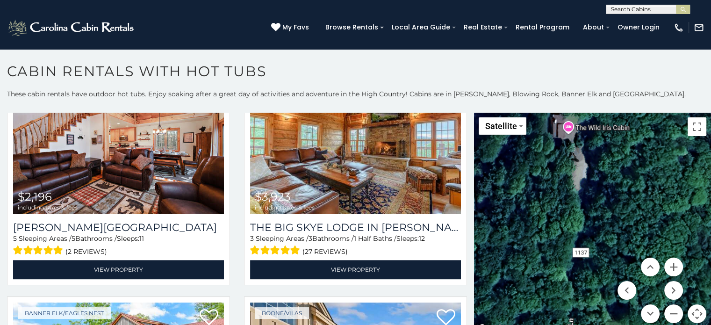
drag, startPoint x: 615, startPoint y: 205, endPoint x: 627, endPoint y: 270, distance: 66.1
click at [627, 270] on div "$6,226 $6,300 $4,319 $3,474 $4,477 $4,676 $3,746 $8,483 $4,017 $3,275 $2,196 $3…" at bounding box center [592, 223] width 237 height 221
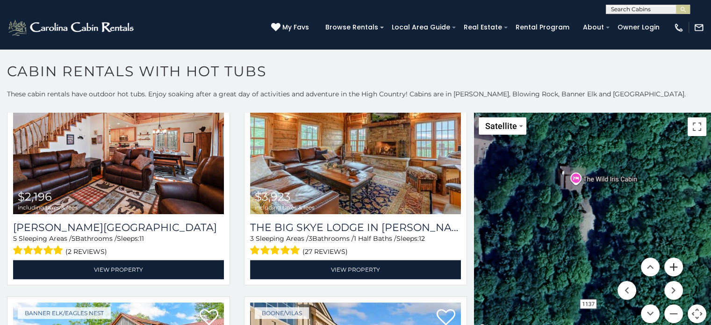
click at [667, 263] on button "Zoom in" at bounding box center [673, 266] width 19 height 19
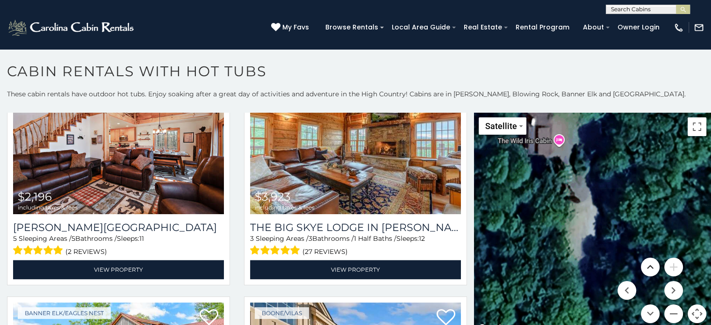
click at [647, 265] on button "Move up" at bounding box center [649, 266] width 19 height 19
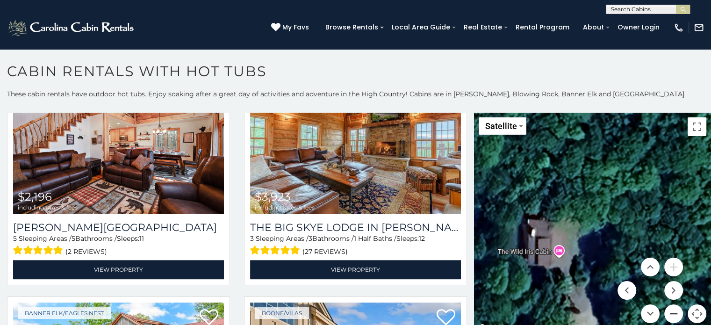
click at [670, 313] on button "Zoom out" at bounding box center [673, 313] width 19 height 19
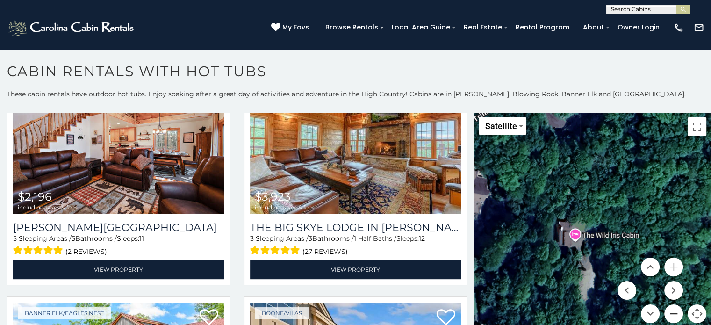
click at [670, 313] on button "Zoom out" at bounding box center [673, 313] width 19 height 19
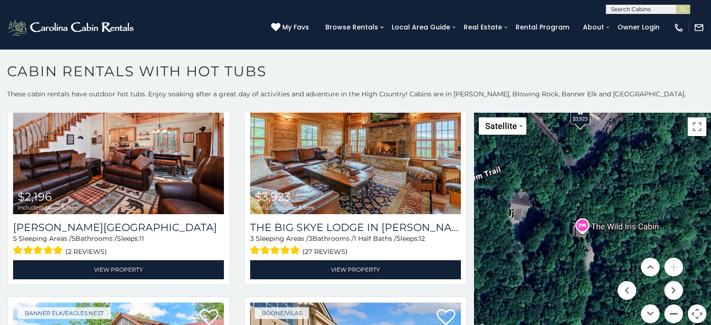
click at [670, 313] on button "Zoom out" at bounding box center [673, 313] width 19 height 19
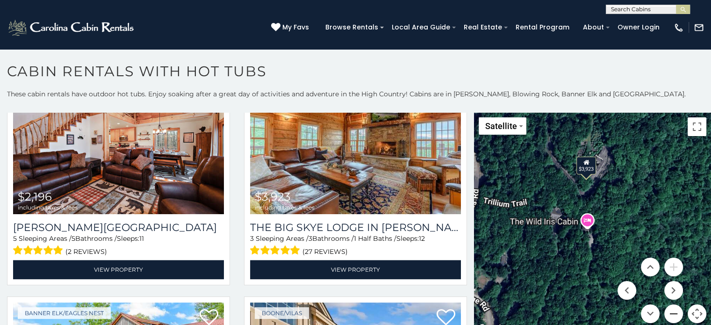
click at [670, 313] on button "Zoom out" at bounding box center [673, 313] width 19 height 19
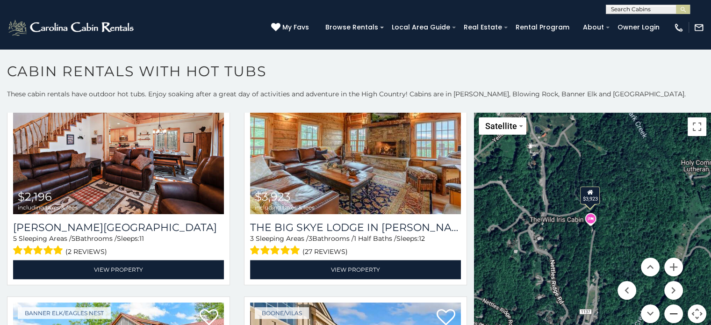
click at [670, 313] on button "Zoom out" at bounding box center [673, 313] width 19 height 19
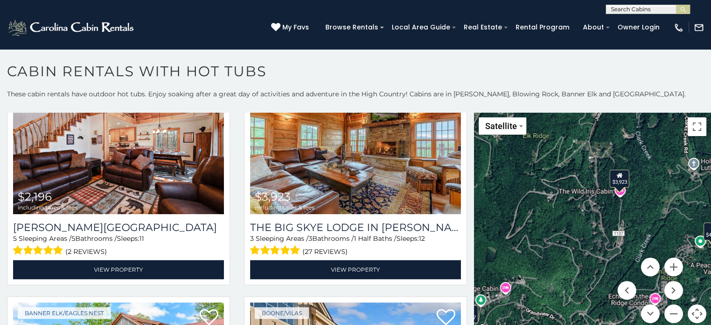
drag, startPoint x: 563, startPoint y: 251, endPoint x: 593, endPoint y: 225, distance: 40.0
click at [593, 225] on div "$6,226 $6,300 $4,319 $3,474 $4,477 $4,676 $3,746 $8,483 $4,017 $3,275 $2,196 $3…" at bounding box center [592, 223] width 237 height 221
click at [500, 133] on button "Satellite" at bounding box center [502, 125] width 48 height 17
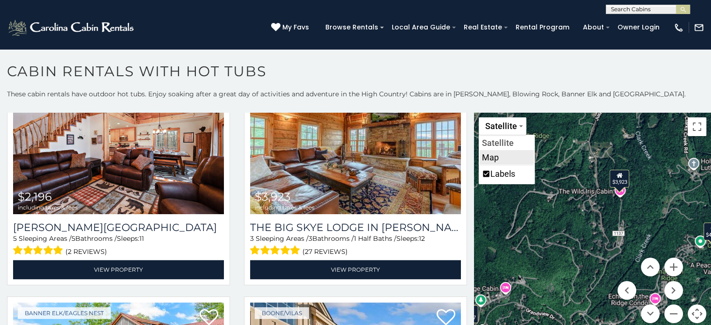
click at [500, 157] on li "Map" at bounding box center [506, 157] width 54 height 14
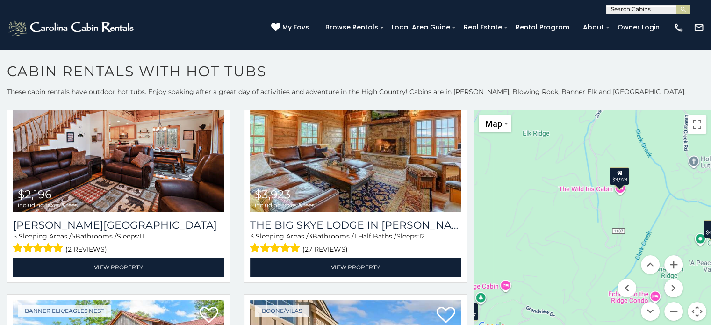
scroll to position [4, 0]
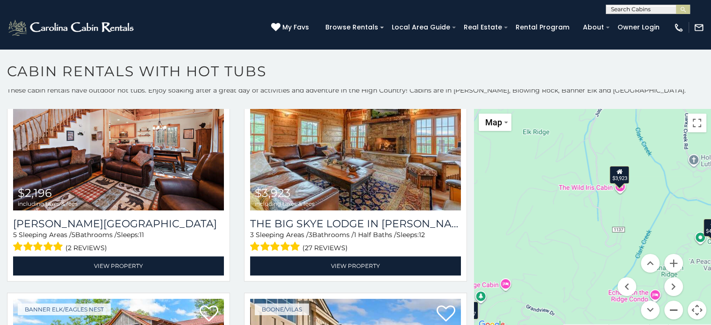
click at [665, 308] on button "Zoom out" at bounding box center [673, 309] width 19 height 19
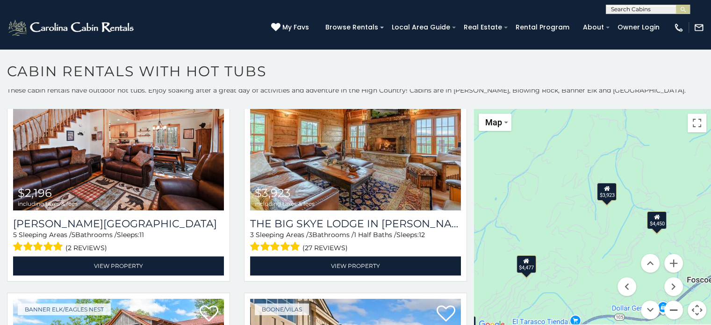
click at [665, 308] on button "Zoom out" at bounding box center [673, 309] width 19 height 19
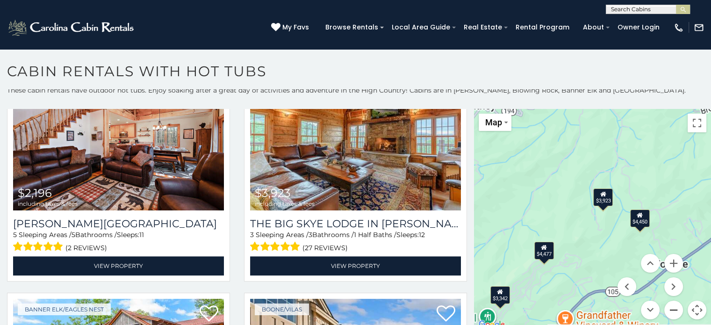
click at [665, 308] on button "Zoom out" at bounding box center [673, 309] width 19 height 19
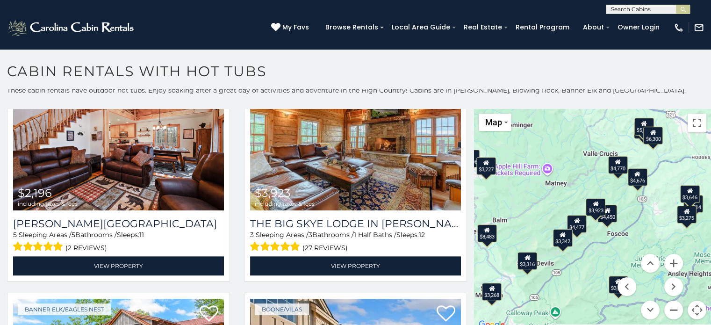
click at [665, 308] on button "Zoom out" at bounding box center [673, 309] width 19 height 19
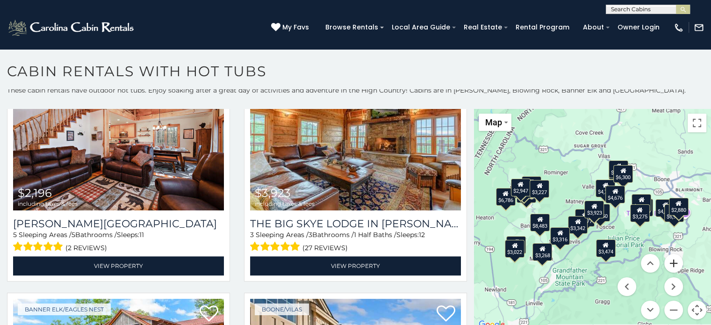
click at [668, 261] on button "Zoom in" at bounding box center [673, 263] width 19 height 19
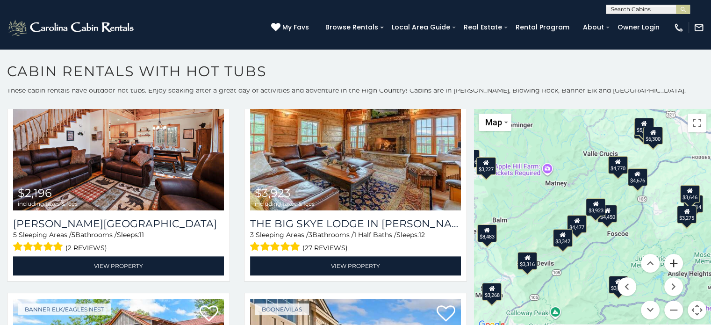
click at [668, 261] on button "Zoom in" at bounding box center [673, 263] width 19 height 19
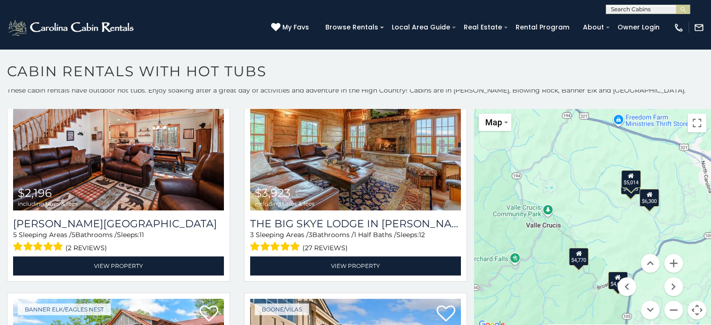
drag, startPoint x: 618, startPoint y: 239, endPoint x: 520, endPoint y: 310, distance: 121.2
click at [520, 310] on div "$6,226 $6,300 $4,319 $3,474 $4,477 $4,676 $3,746 $8,483 $4,017 $3,275 $2,196 $3…" at bounding box center [592, 219] width 237 height 221
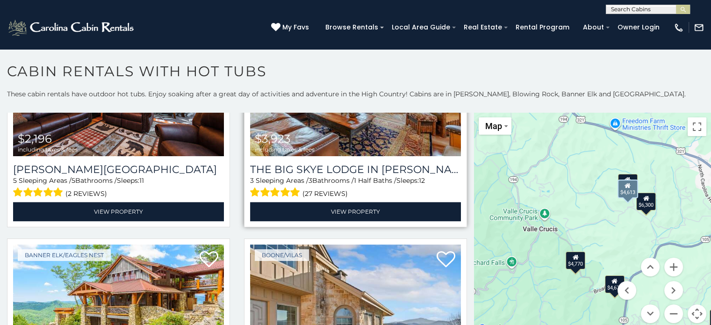
scroll to position [1261, 0]
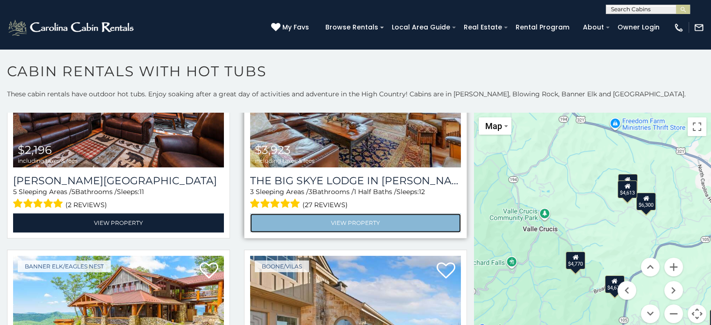
click at [340, 213] on link "View Property" at bounding box center [355, 222] width 211 height 19
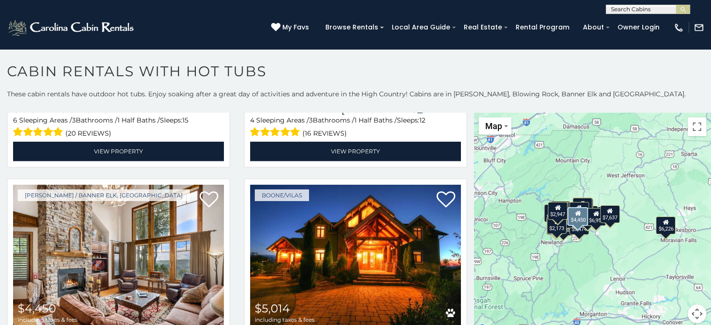
scroll to position [2756, 0]
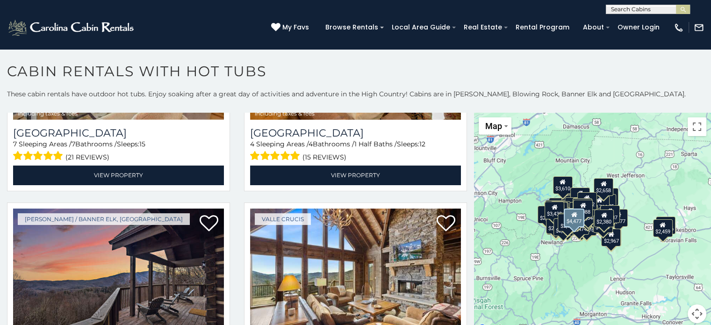
scroll to position [484, 0]
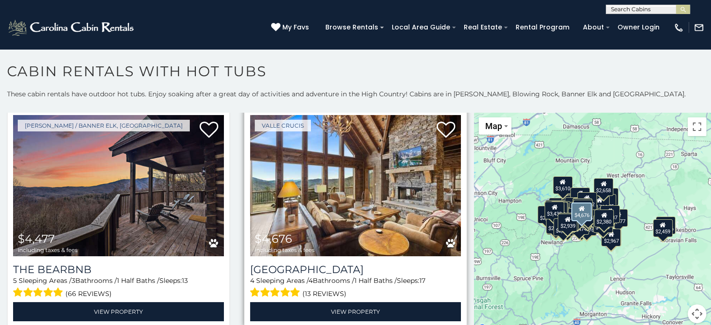
click at [340, 188] on img at bounding box center [355, 185] width 211 height 141
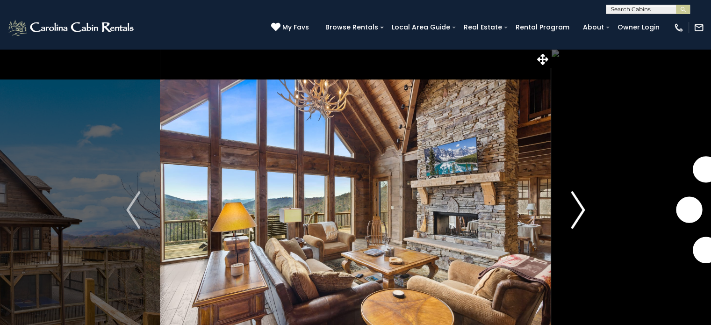
click at [576, 209] on img "Next" at bounding box center [577, 209] width 14 height 37
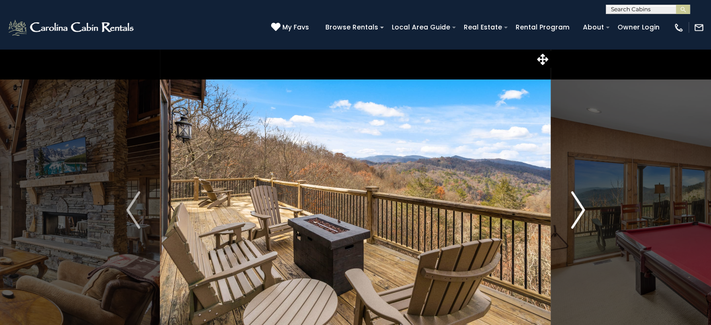
click at [576, 209] on img "Next" at bounding box center [577, 209] width 14 height 37
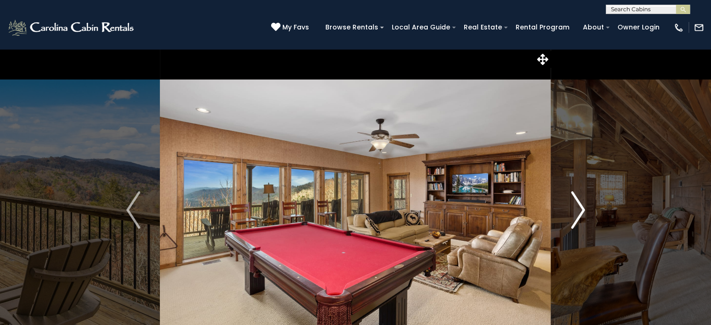
click at [576, 209] on img "Next" at bounding box center [577, 209] width 14 height 37
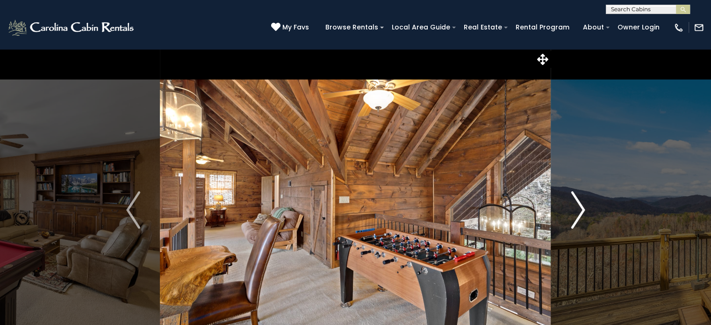
click at [576, 209] on img "Next" at bounding box center [577, 209] width 14 height 37
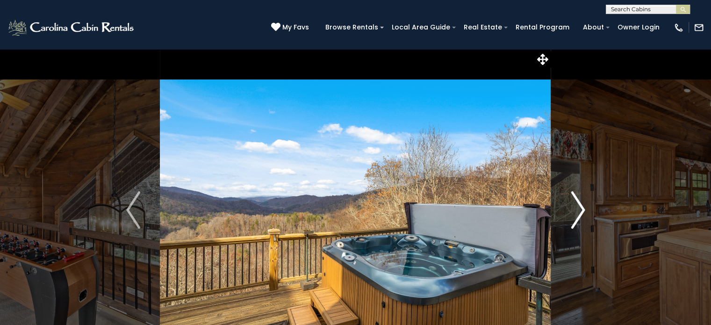
click at [576, 209] on img "Next" at bounding box center [577, 209] width 14 height 37
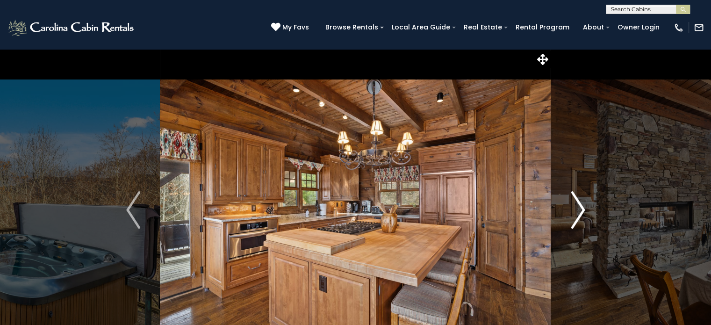
click at [576, 209] on img "Next" at bounding box center [577, 209] width 14 height 37
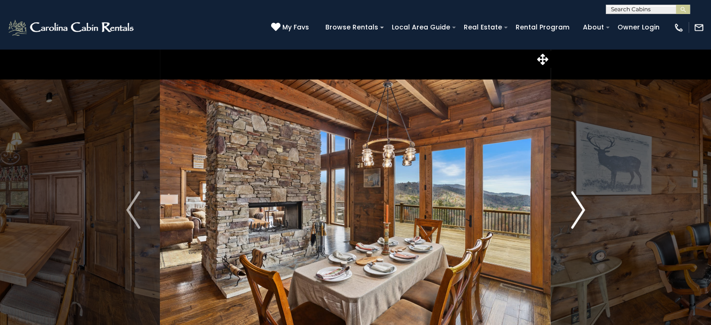
click at [576, 209] on img "Next" at bounding box center [577, 209] width 14 height 37
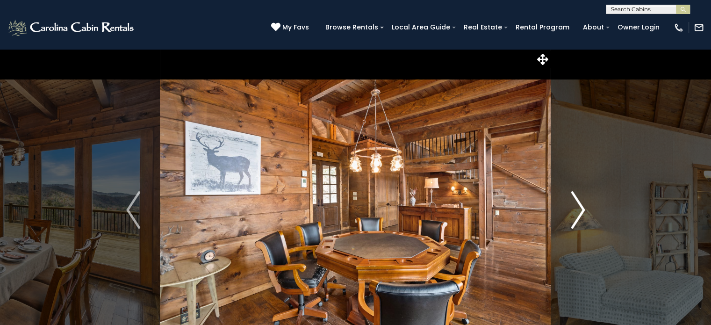
click at [576, 209] on img "Next" at bounding box center [577, 209] width 14 height 37
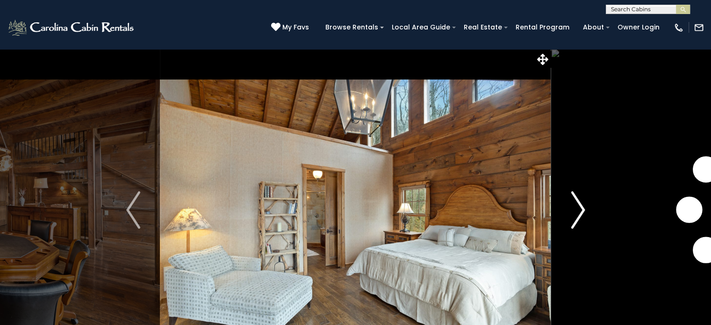
click at [576, 209] on img "Next" at bounding box center [577, 209] width 14 height 37
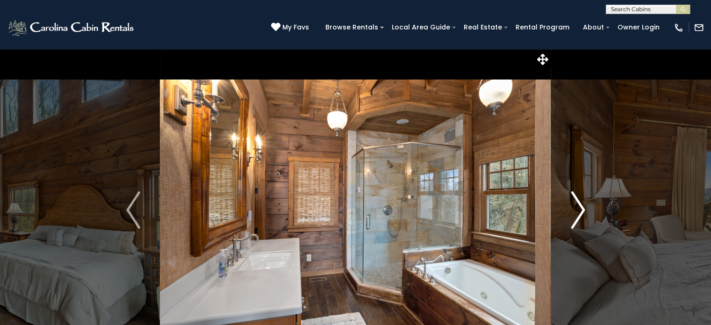
click at [576, 209] on img "Next" at bounding box center [577, 209] width 14 height 37
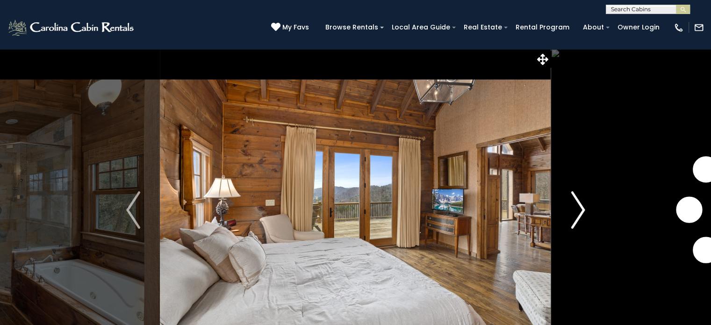
click at [576, 209] on img "Next" at bounding box center [577, 209] width 14 height 37
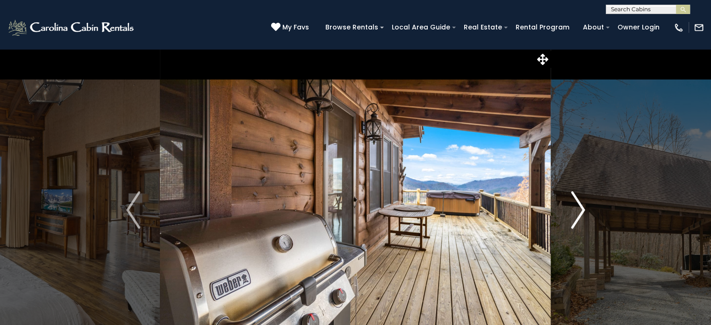
click at [576, 209] on img "Next" at bounding box center [577, 209] width 14 height 37
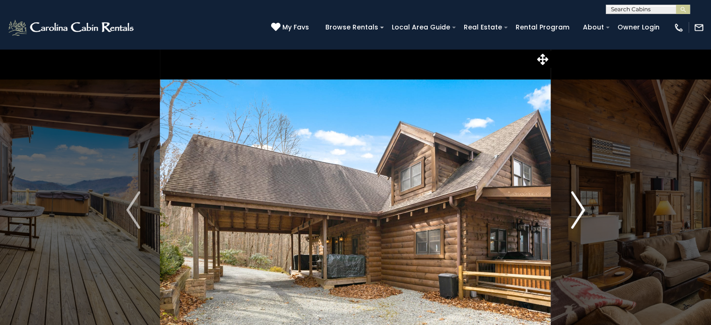
click at [576, 209] on img "Next" at bounding box center [577, 209] width 14 height 37
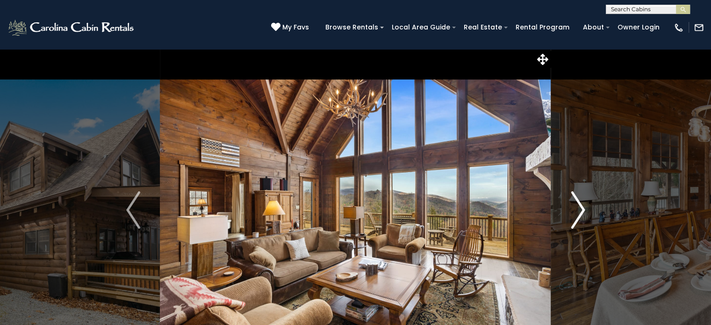
click at [576, 209] on img "Next" at bounding box center [577, 209] width 14 height 37
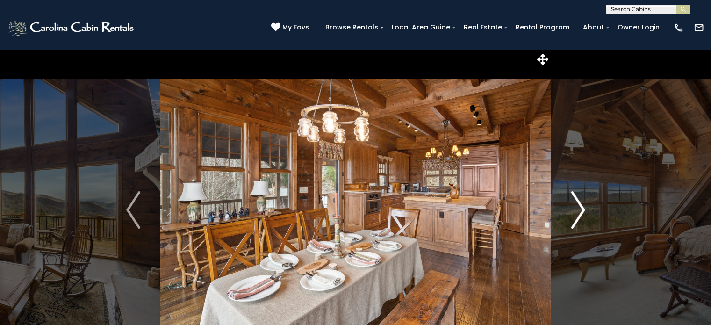
click at [576, 209] on img "Next" at bounding box center [577, 209] width 14 height 37
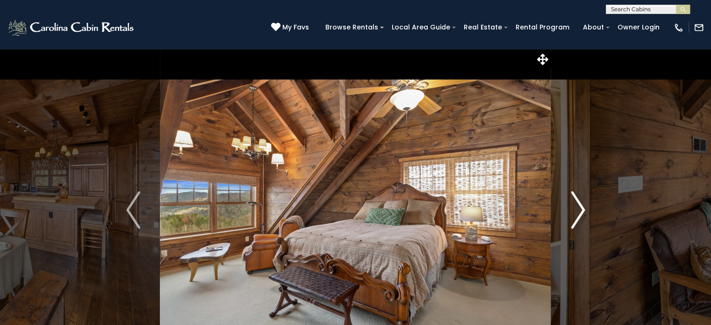
click at [576, 209] on img "Next" at bounding box center [577, 209] width 14 height 37
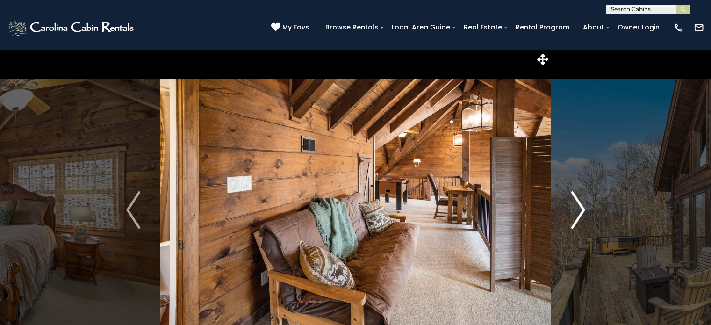
click at [576, 209] on img "Next" at bounding box center [577, 209] width 14 height 37
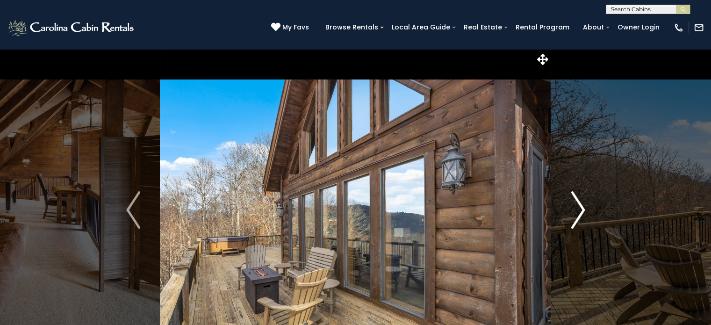
click at [576, 209] on img "Next" at bounding box center [577, 209] width 14 height 37
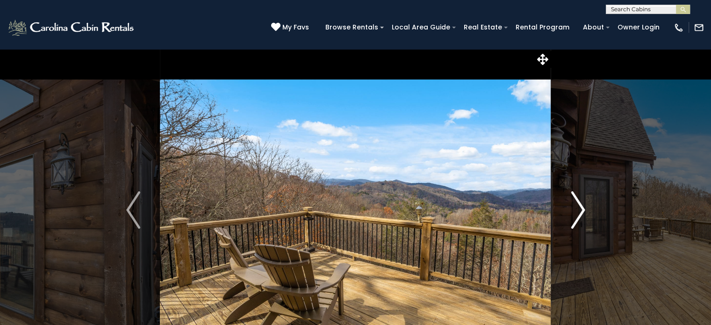
click at [576, 209] on img "Next" at bounding box center [577, 209] width 14 height 37
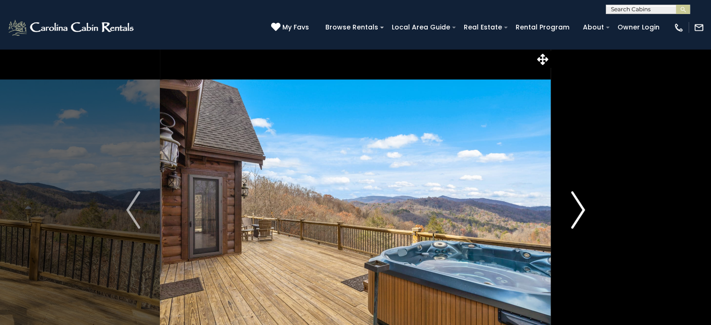
click at [576, 209] on img "Next" at bounding box center [577, 209] width 14 height 37
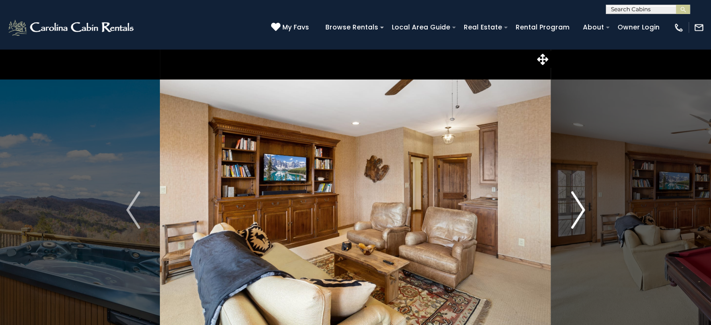
click at [576, 209] on img "Next" at bounding box center [577, 209] width 14 height 37
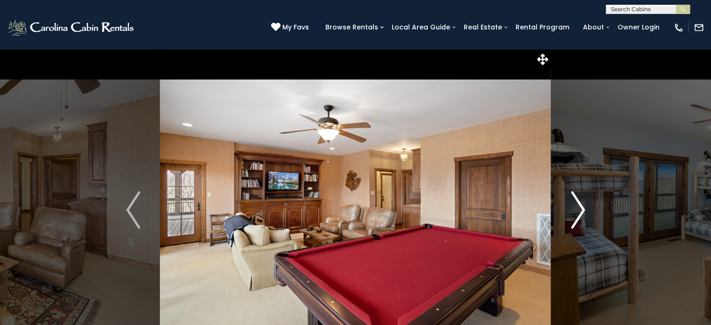
click at [576, 209] on img "Next" at bounding box center [577, 209] width 14 height 37
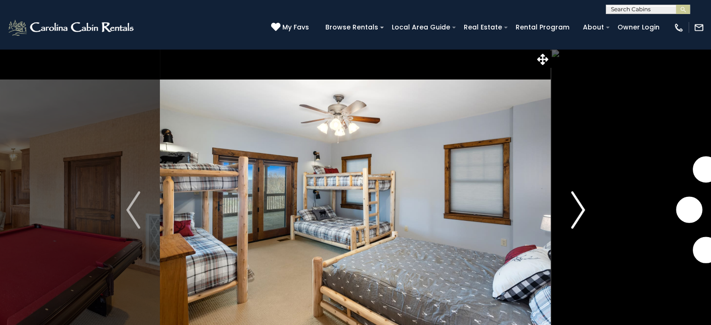
click at [576, 209] on img "Next" at bounding box center [577, 209] width 14 height 37
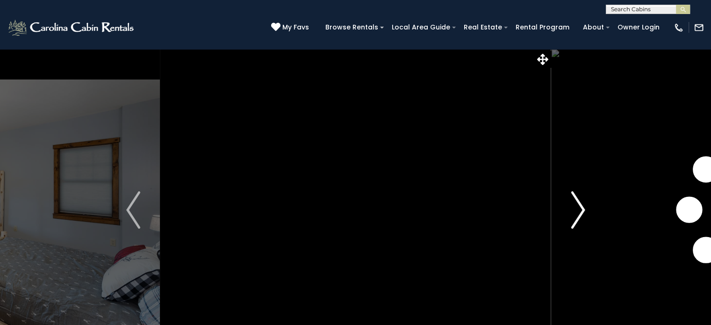
click at [576, 209] on img "Next" at bounding box center [577, 209] width 14 height 37
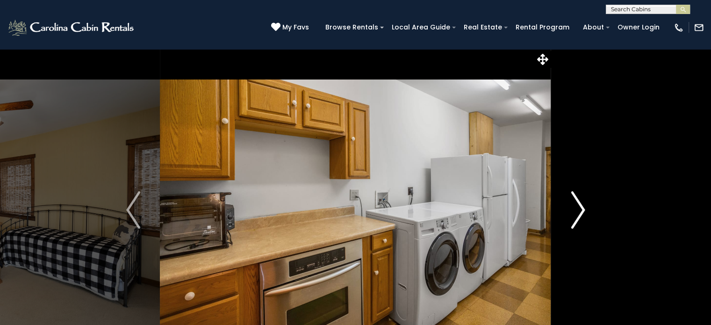
click at [576, 209] on img "Next" at bounding box center [577, 209] width 14 height 37
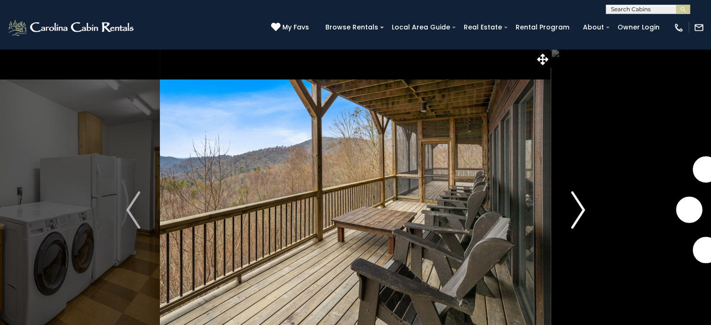
click at [576, 209] on img "Next" at bounding box center [577, 209] width 14 height 37
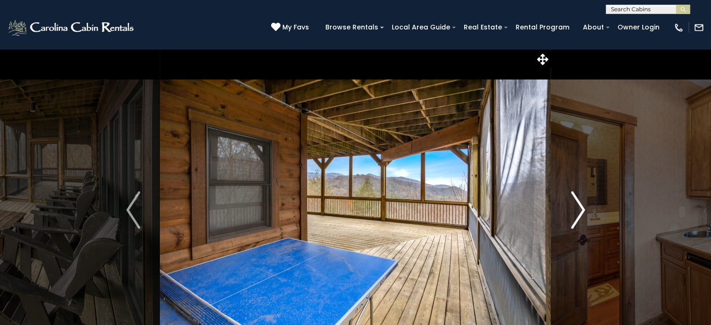
click at [576, 209] on img "Next" at bounding box center [577, 209] width 14 height 37
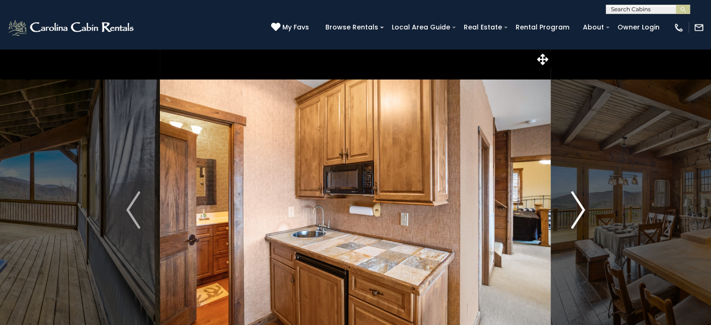
click at [576, 209] on img "Next" at bounding box center [577, 209] width 14 height 37
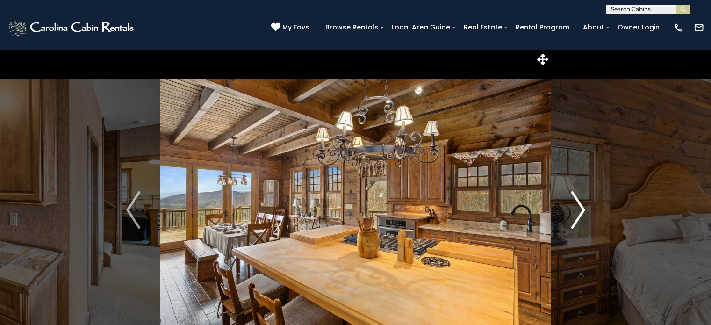
click at [576, 209] on img "Next" at bounding box center [577, 209] width 14 height 37
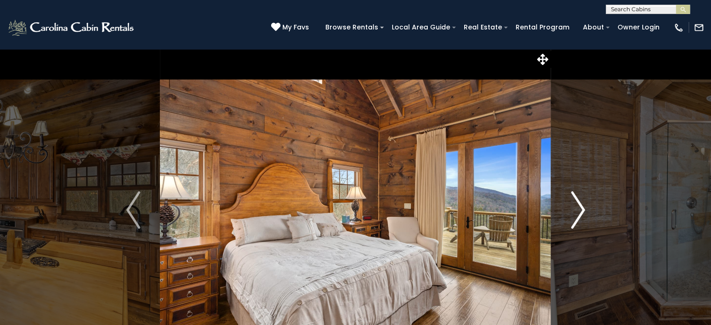
click at [576, 209] on img "Next" at bounding box center [577, 209] width 14 height 37
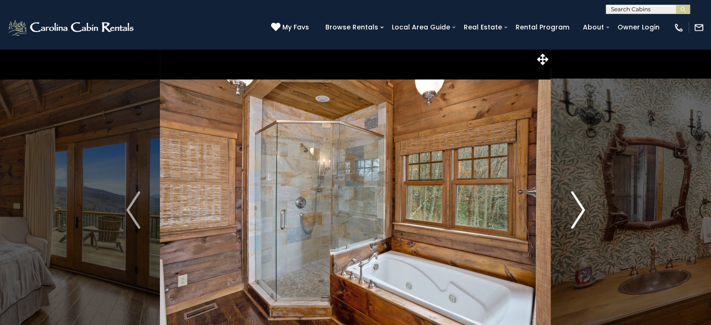
click at [576, 209] on img "Next" at bounding box center [577, 209] width 14 height 37
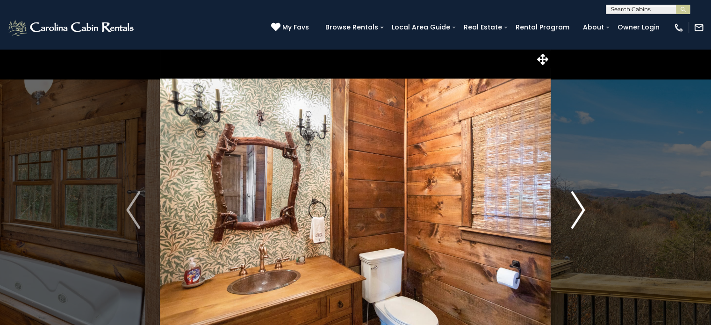
click at [576, 209] on img "Next" at bounding box center [577, 209] width 14 height 37
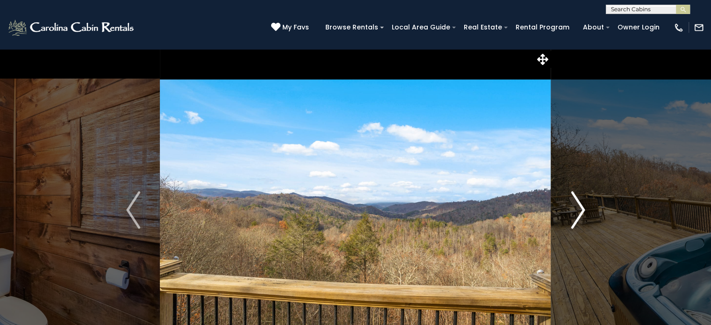
click at [576, 209] on img "Next" at bounding box center [577, 209] width 14 height 37
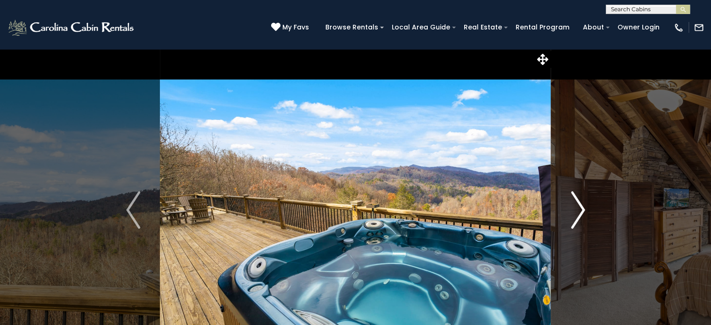
click at [576, 209] on img "Next" at bounding box center [577, 209] width 14 height 37
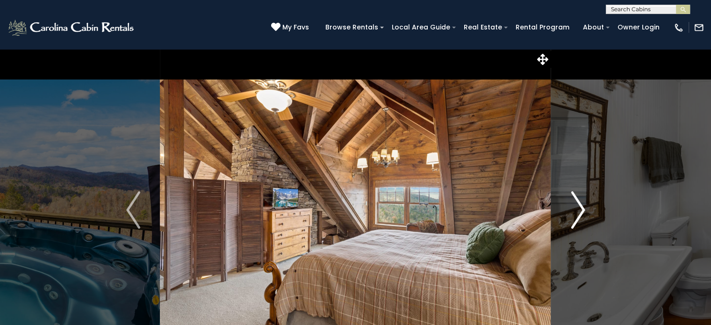
click at [576, 209] on img "Next" at bounding box center [577, 209] width 14 height 37
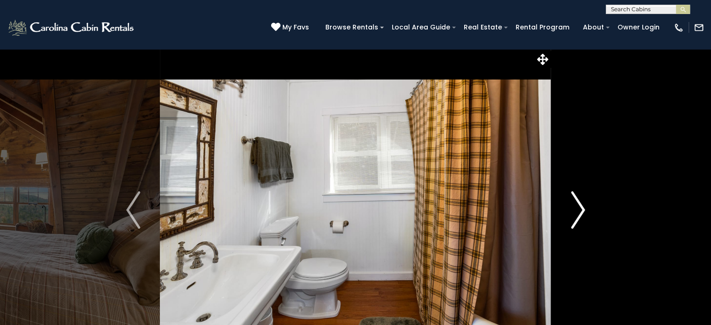
click at [576, 209] on img "Next" at bounding box center [577, 209] width 14 height 37
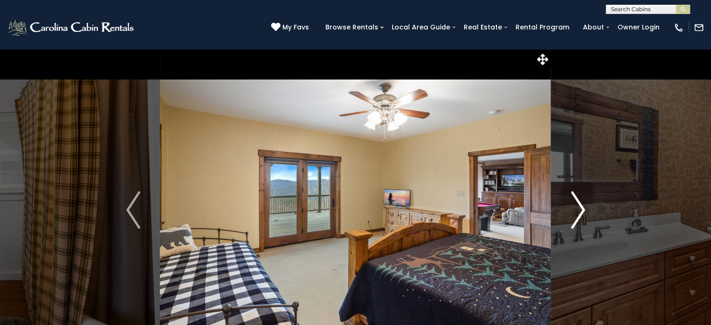
click at [576, 209] on img "Next" at bounding box center [577, 209] width 14 height 37
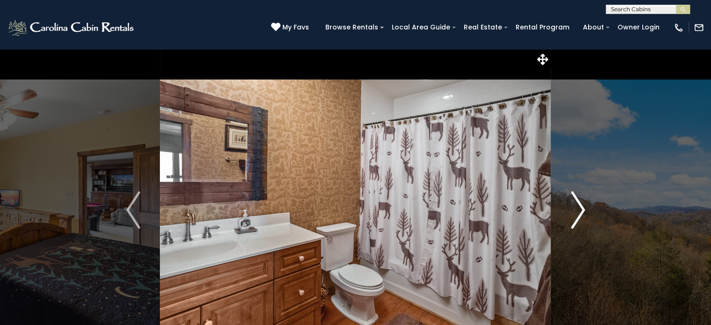
click at [576, 209] on img "Next" at bounding box center [577, 209] width 14 height 37
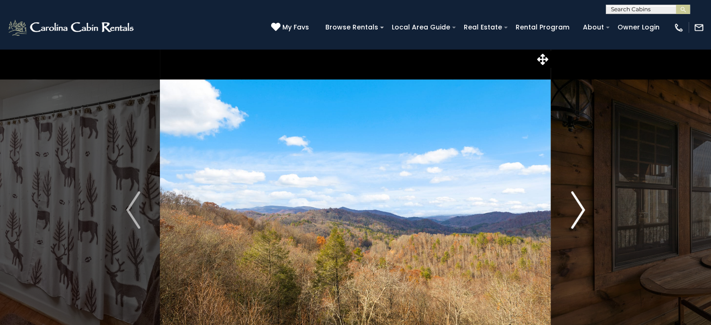
click at [576, 209] on img "Next" at bounding box center [577, 209] width 14 height 37
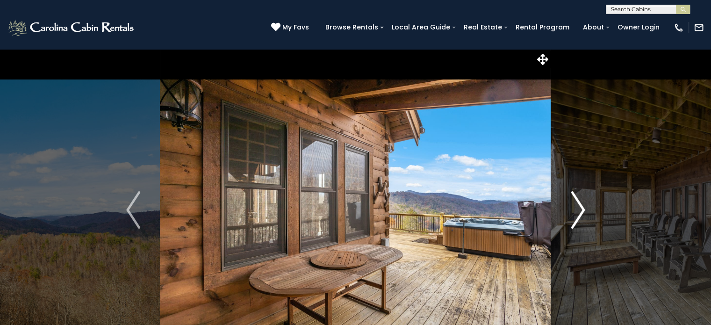
click at [576, 209] on img "Next" at bounding box center [577, 209] width 14 height 37
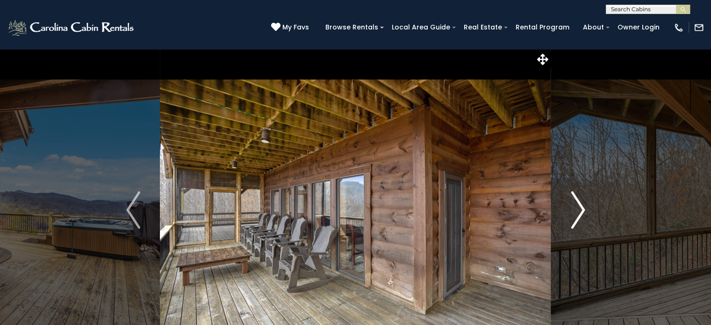
click at [576, 209] on img "Next" at bounding box center [577, 209] width 14 height 37
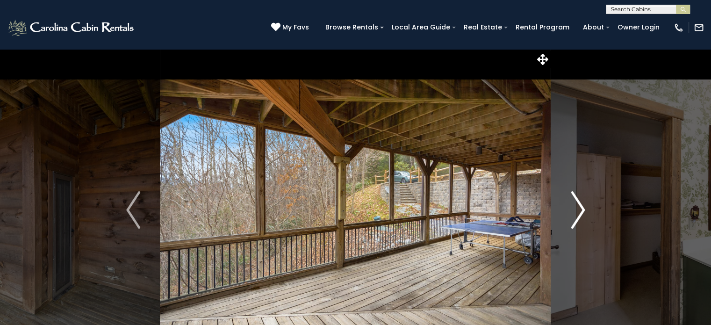
click at [576, 209] on img "Next" at bounding box center [577, 209] width 14 height 37
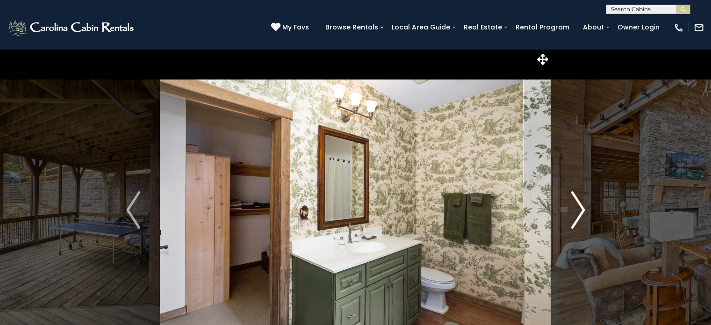
click at [576, 209] on img "Next" at bounding box center [577, 209] width 14 height 37
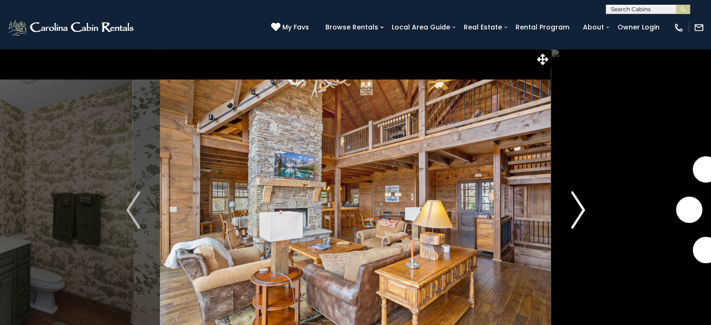
click at [576, 209] on img "Next" at bounding box center [577, 209] width 14 height 37
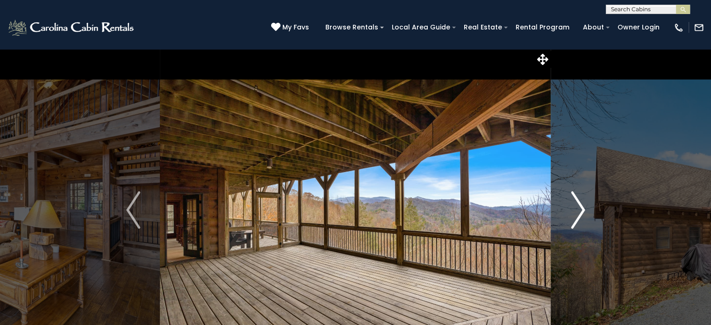
click at [576, 209] on img "Next" at bounding box center [577, 209] width 14 height 37
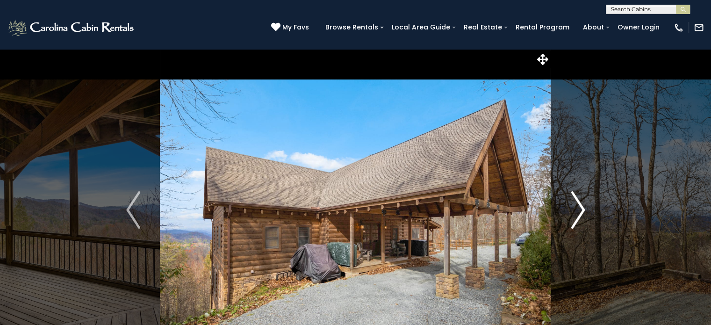
click at [577, 206] on img "Next" at bounding box center [577, 209] width 14 height 37
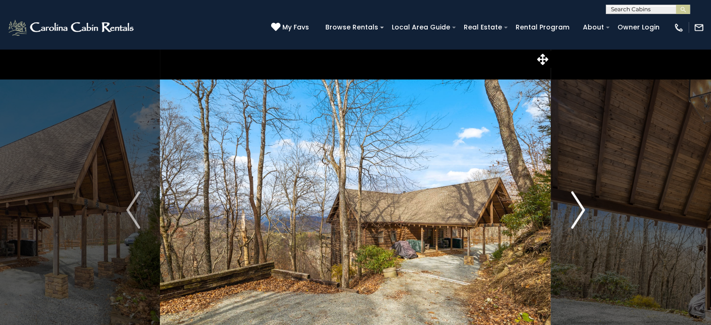
click at [577, 206] on img "Next" at bounding box center [577, 209] width 14 height 37
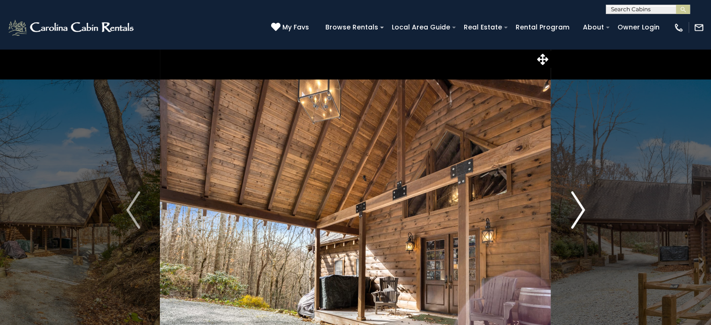
click at [577, 206] on img "Next" at bounding box center [577, 209] width 14 height 37
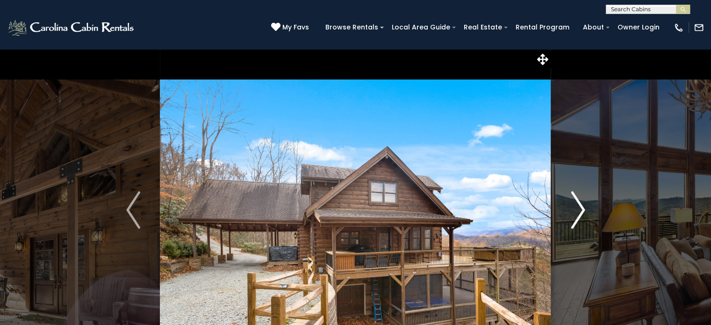
click at [577, 206] on img "Next" at bounding box center [577, 209] width 14 height 37
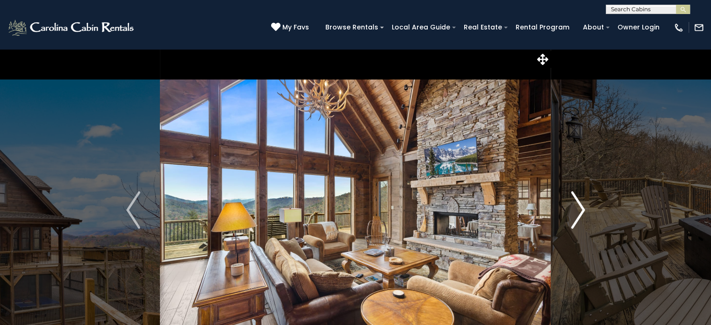
click at [577, 206] on img "Next" at bounding box center [577, 209] width 14 height 37
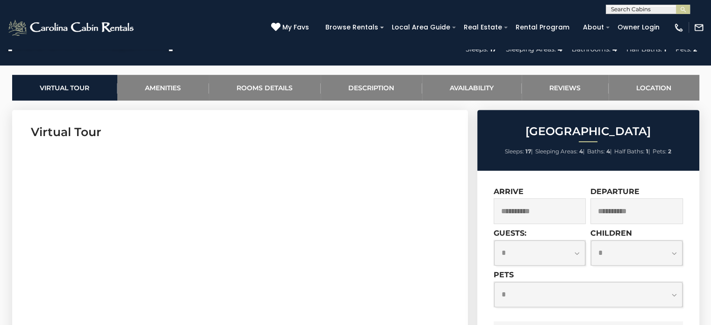
scroll to position [420, 0]
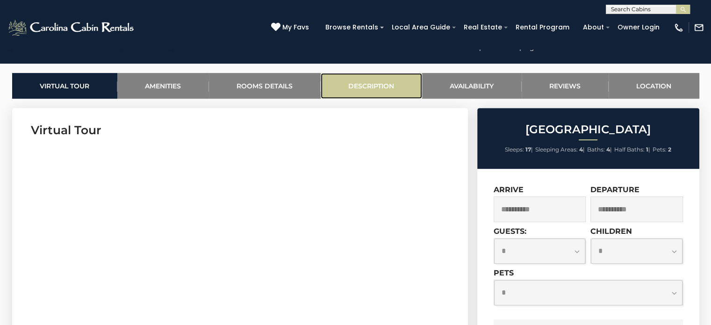
click at [366, 81] on link "Description" at bounding box center [370, 86] width 101 height 26
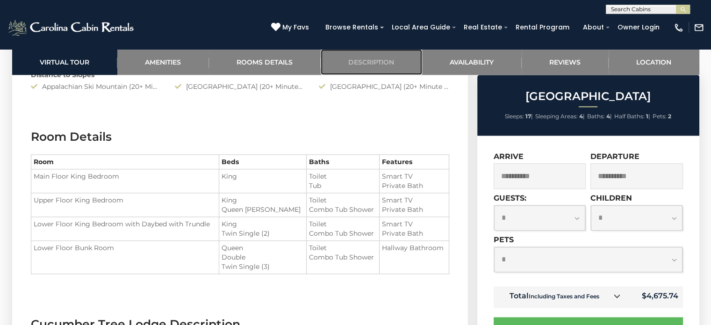
scroll to position [1095, 0]
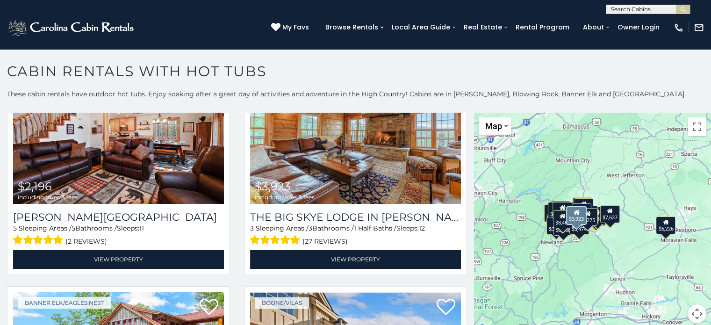
scroll to position [1168, 0]
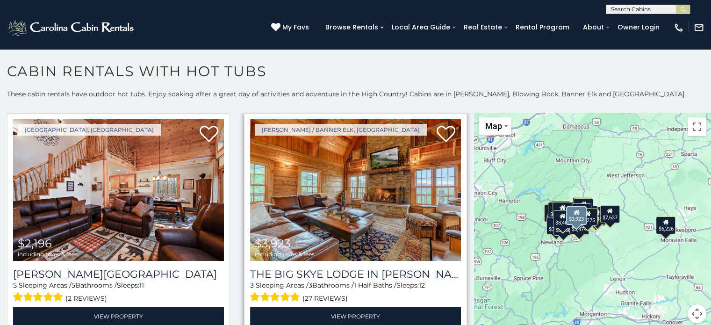
click at [336, 176] on img at bounding box center [355, 189] width 211 height 141
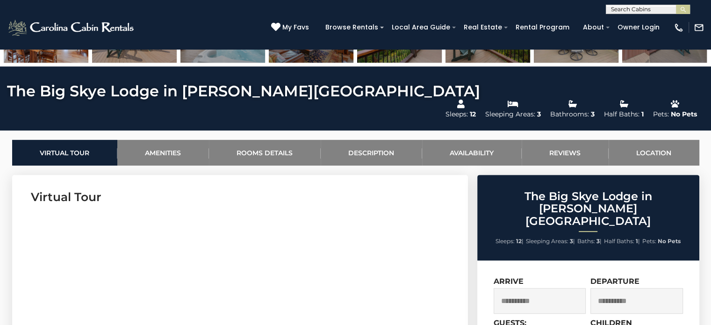
scroll to position [374, 0]
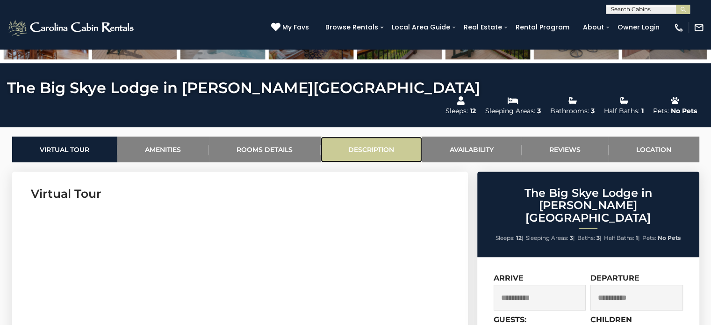
click at [374, 136] on link "Description" at bounding box center [370, 149] width 101 height 26
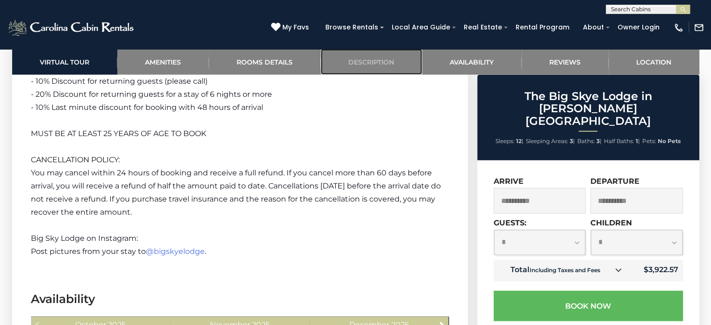
scroll to position [2356, 0]
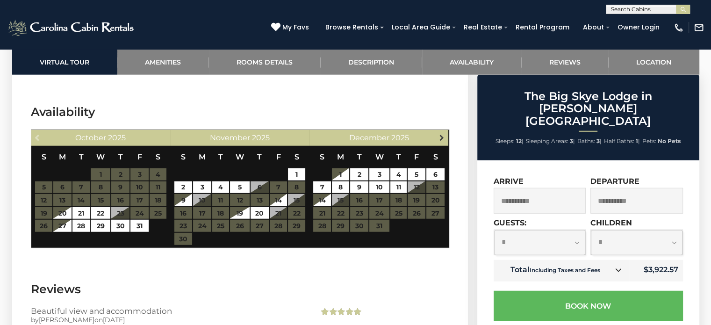
click at [442, 134] on span "Next" at bounding box center [441, 137] width 7 height 7
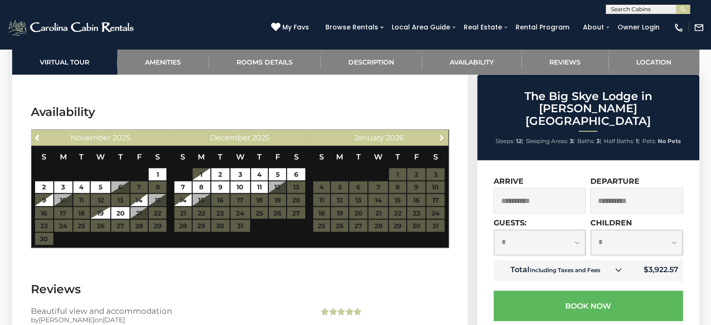
click at [442, 134] on span "Next" at bounding box center [441, 137] width 7 height 7
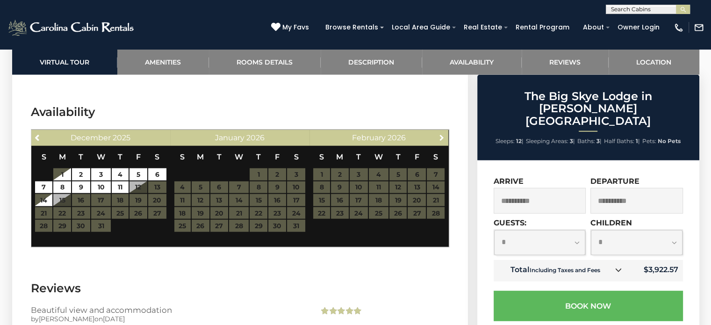
click at [442, 134] on span "Next" at bounding box center [441, 137] width 7 height 7
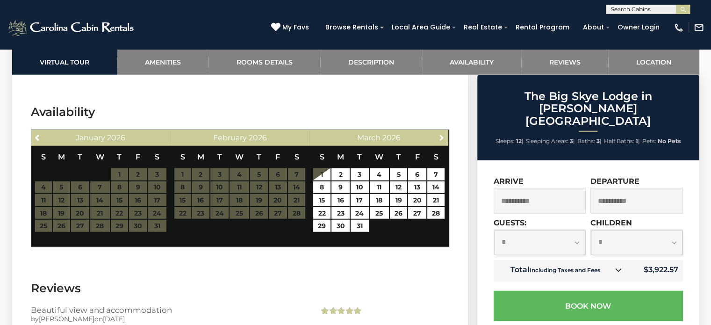
click at [442, 134] on span "Next" at bounding box center [441, 137] width 7 height 7
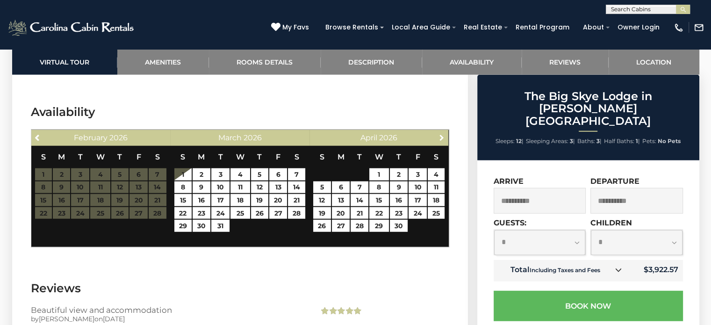
click at [442, 134] on span "Next" at bounding box center [441, 137] width 7 height 7
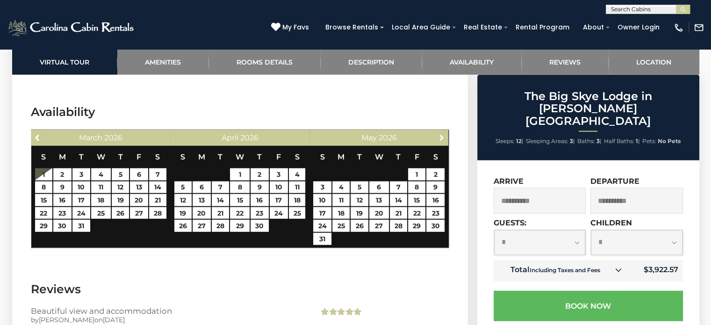
click at [442, 134] on span "Next" at bounding box center [441, 137] width 7 height 7
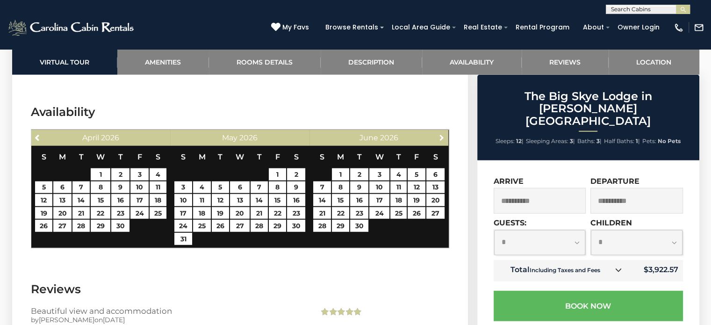
click at [442, 134] on span "Next" at bounding box center [441, 137] width 7 height 7
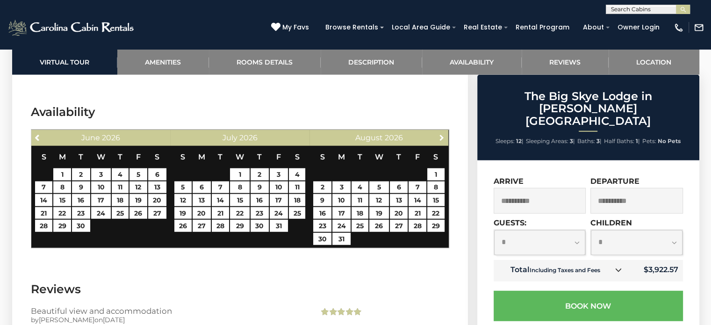
click at [442, 134] on span "Next" at bounding box center [441, 137] width 7 height 7
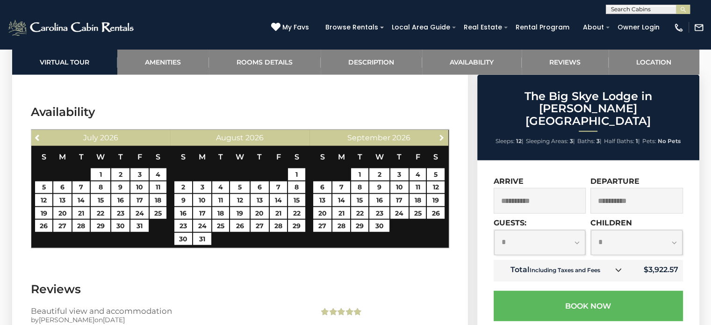
click at [442, 134] on span "Next" at bounding box center [441, 137] width 7 height 7
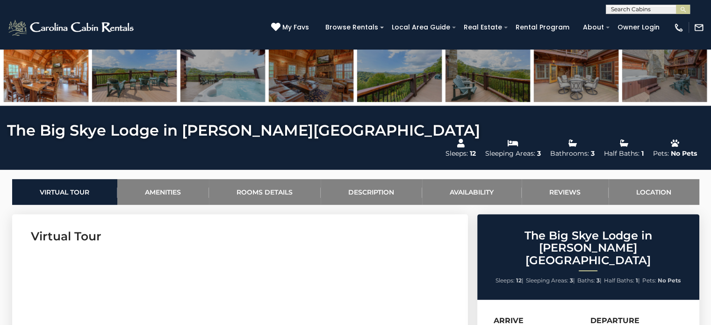
scroll to position [348, 0]
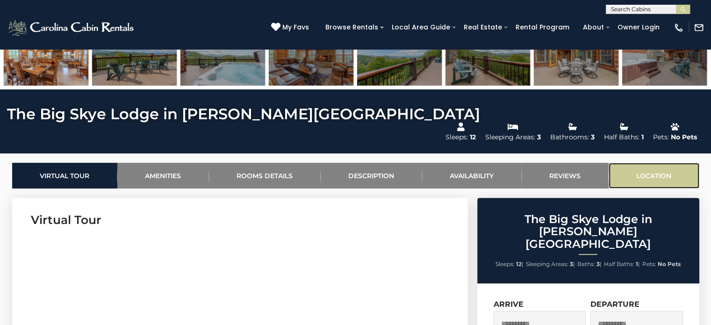
click at [641, 163] on link "Location" at bounding box center [653, 176] width 91 height 26
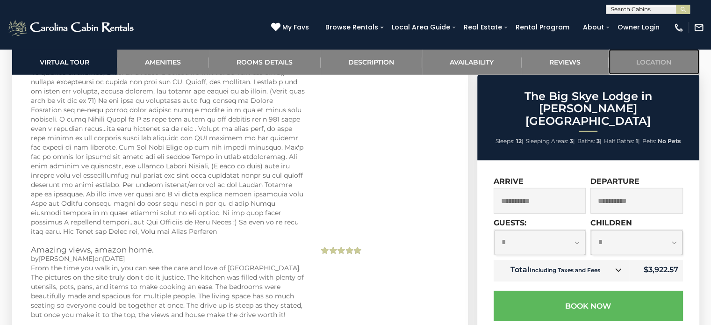
scroll to position [3002, 0]
